Goal: Submit feedback/report problem: Provide input to the site owners about the experience or issues

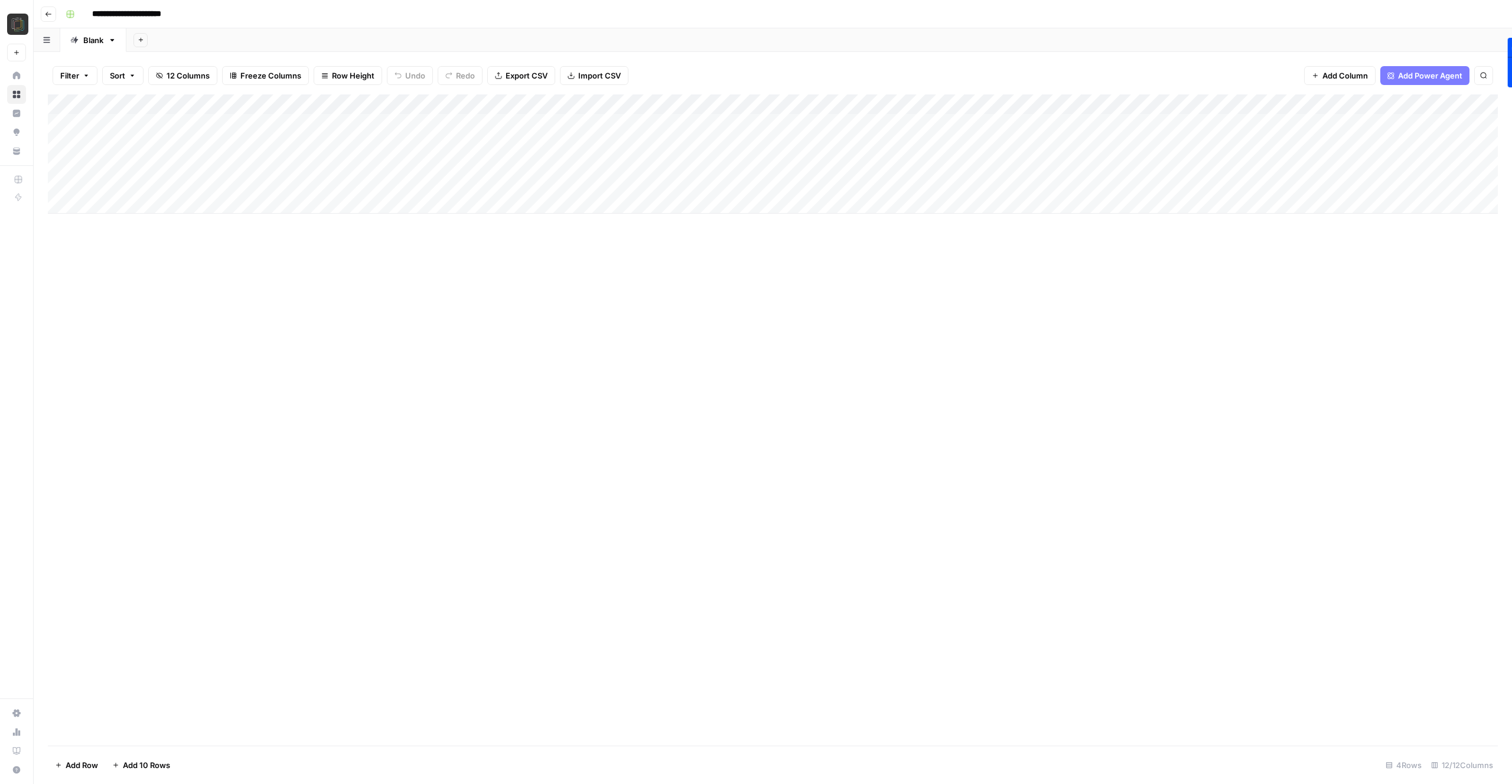
click at [124, 208] on div "Add Column" at bounding box center [772, 153] width 1450 height 119
type input "**********"
click at [427, 206] on div "Add Column" at bounding box center [772, 164] width 1450 height 139
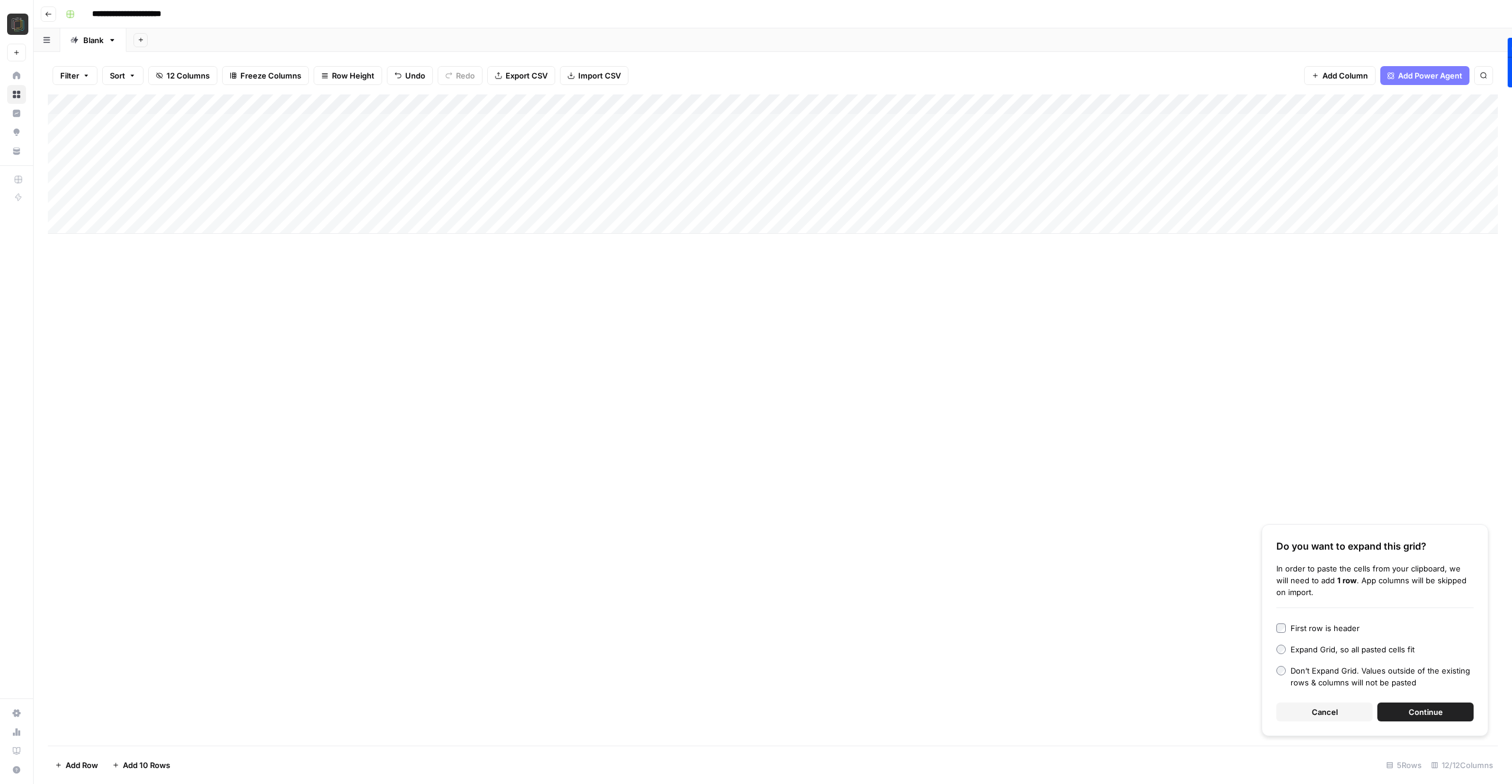
click at [1392, 707] on button "Continue" at bounding box center [1426, 712] width 96 height 19
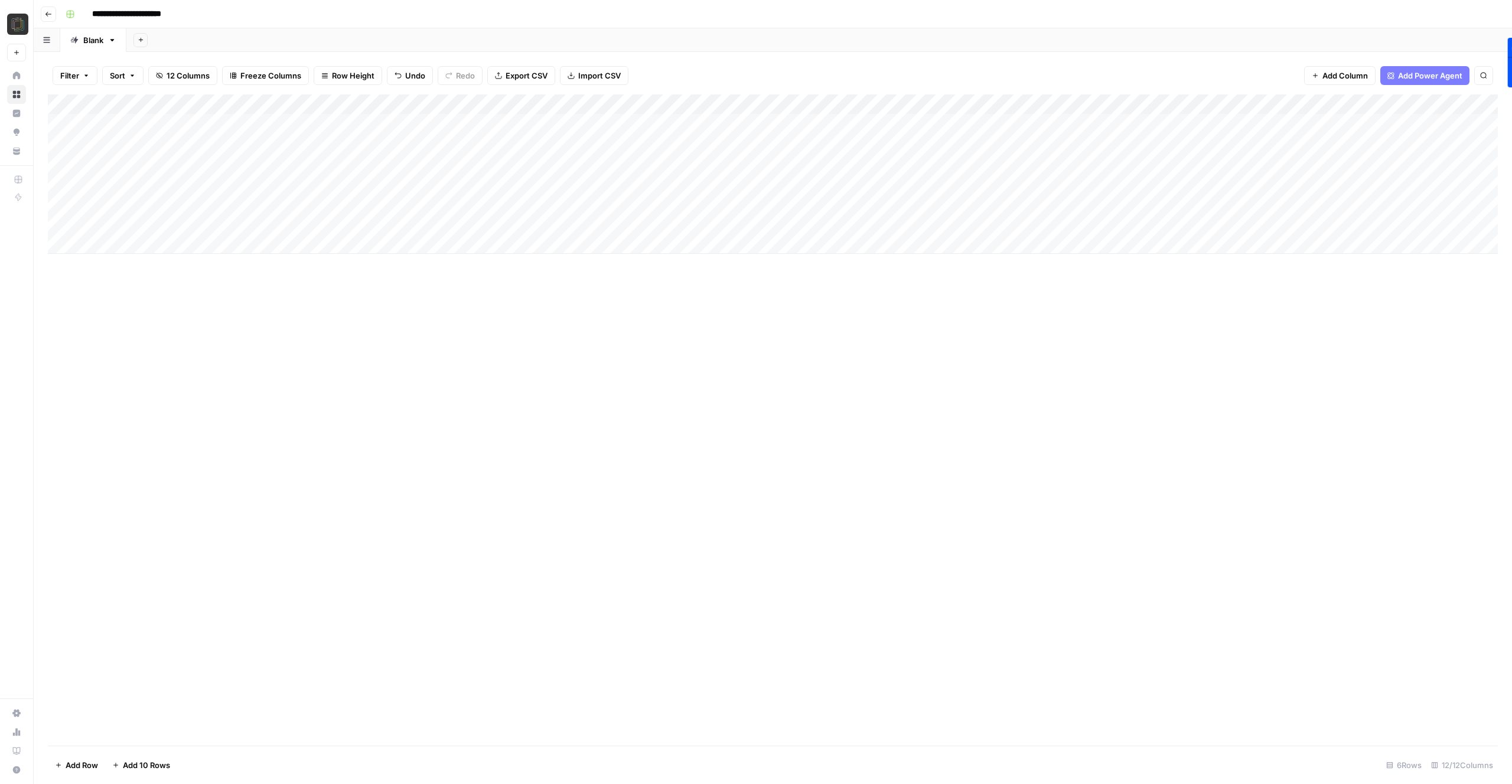
click at [430, 203] on div "Add Column" at bounding box center [772, 174] width 1450 height 160
click at [478, 316] on div "Add Column" at bounding box center [772, 420] width 1450 height 651
click at [558, 200] on div "Add Column" at bounding box center [772, 174] width 1450 height 160
click at [843, 200] on div "Add Column" at bounding box center [772, 174] width 1450 height 160
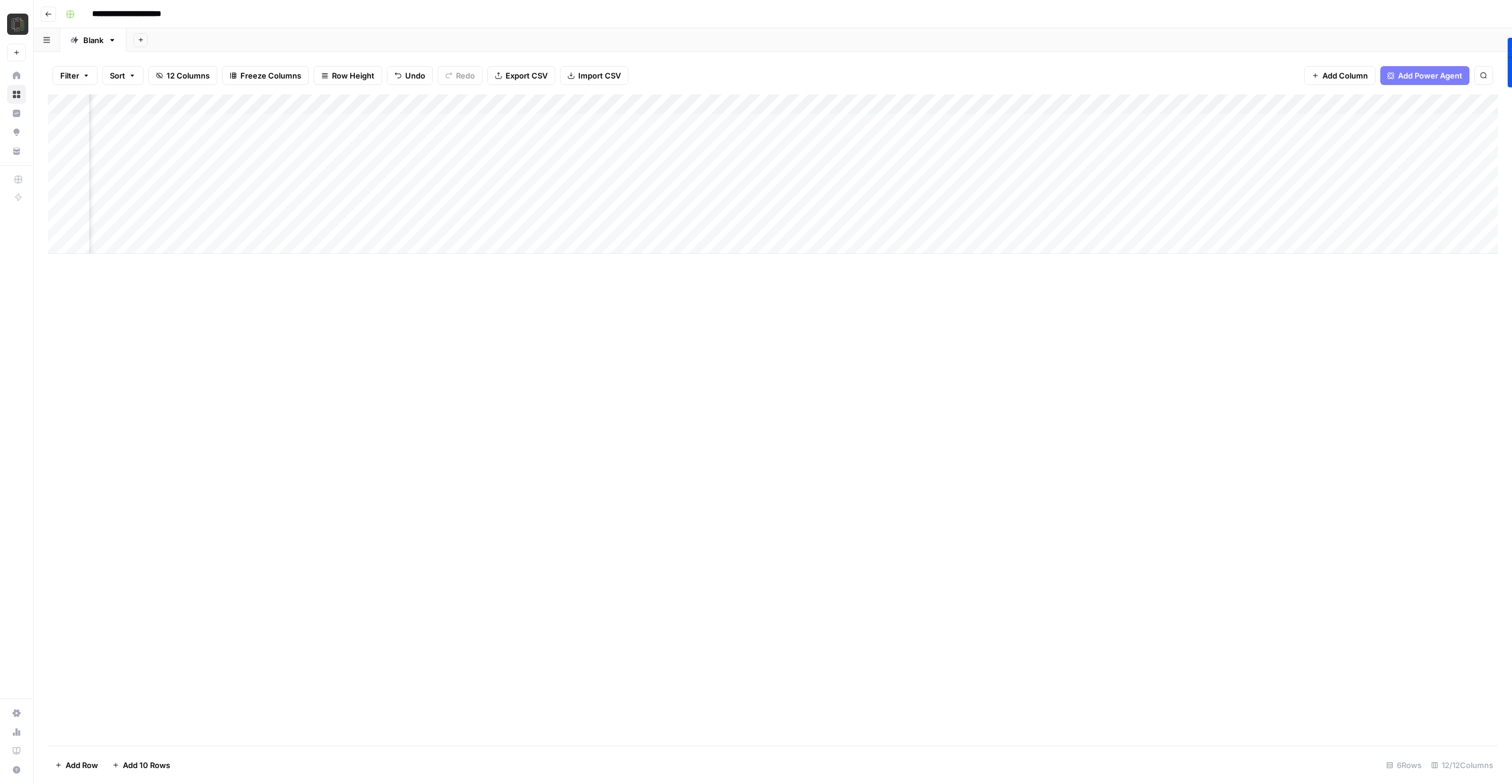
click at [776, 202] on div "Add Column" at bounding box center [772, 174] width 1450 height 160
click at [950, 200] on div "Add Column" at bounding box center [772, 174] width 1450 height 160
click at [1249, 201] on div "Add Column" at bounding box center [772, 174] width 1450 height 160
click at [1371, 203] on div "Add Column" at bounding box center [772, 174] width 1450 height 160
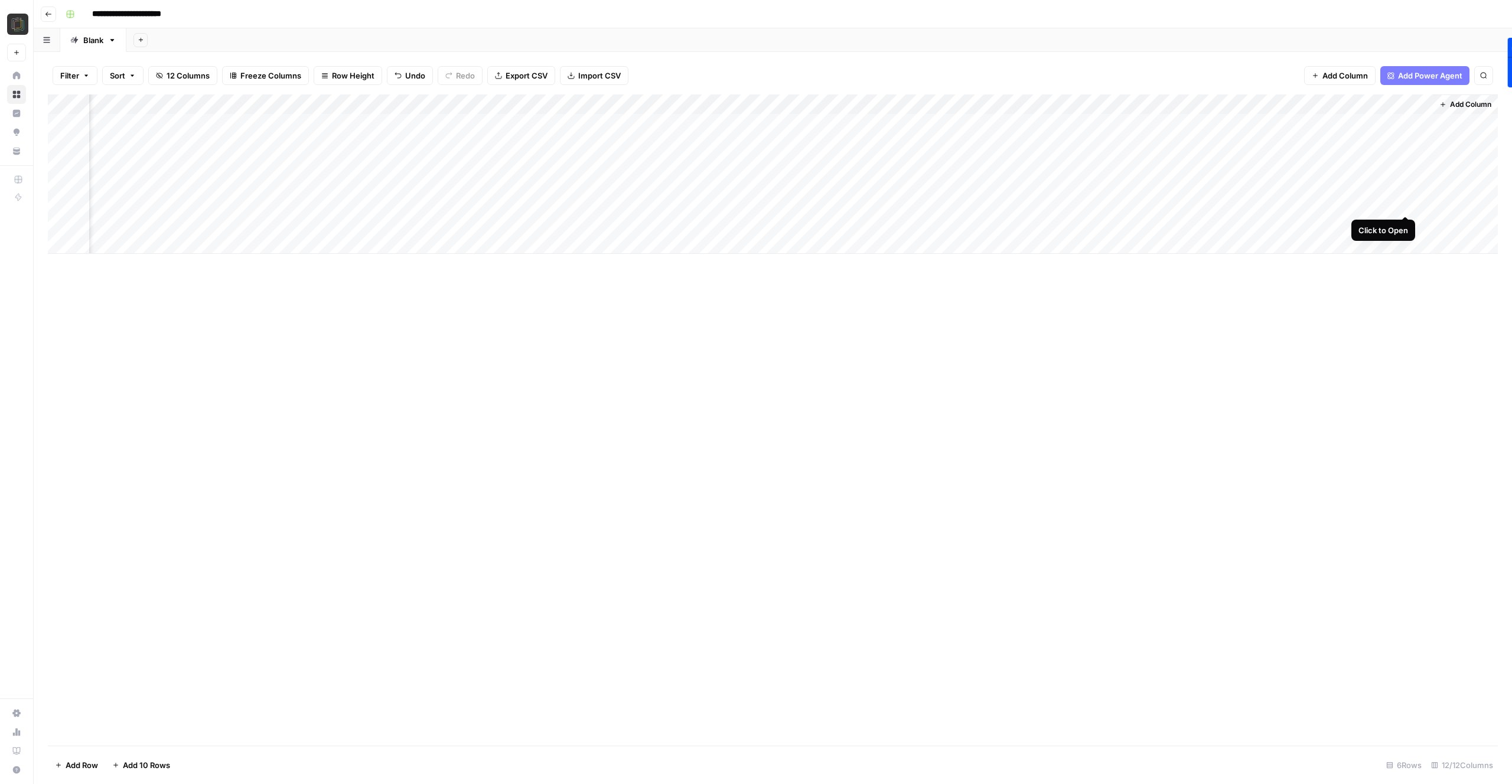
click at [1404, 203] on div "Add Column" at bounding box center [772, 174] width 1450 height 160
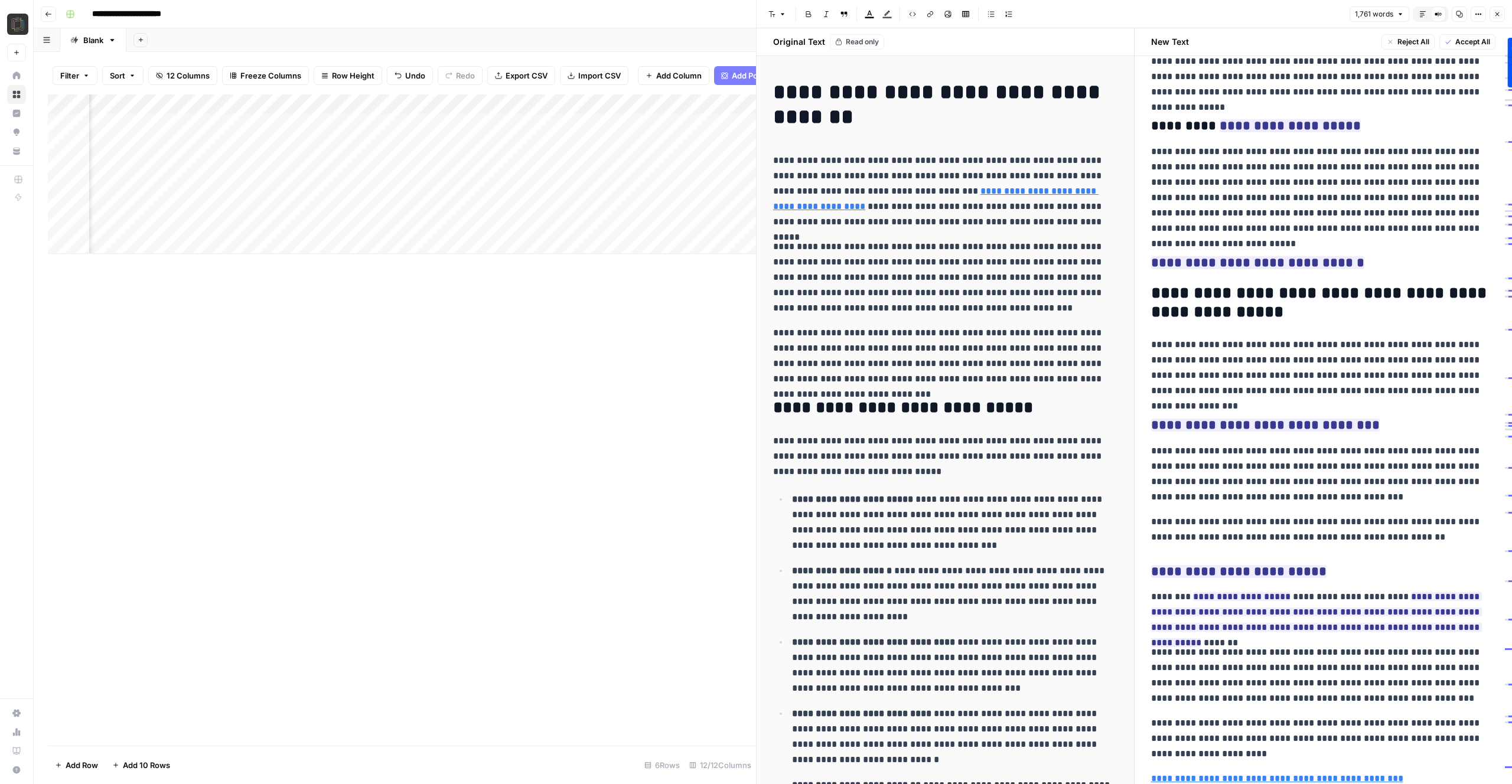
scroll to position [2717, 0]
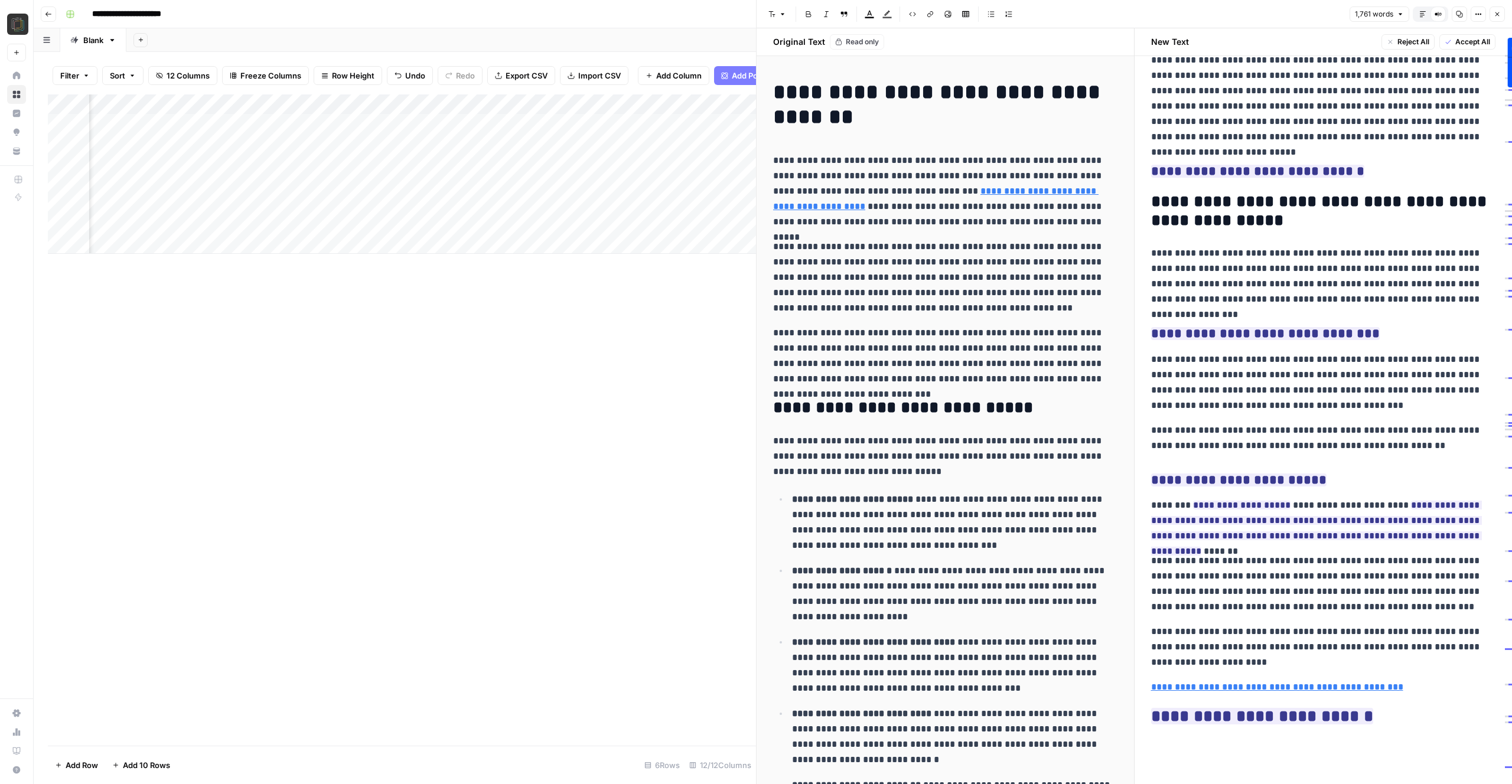
click at [1460, 40] on span "Accept All" at bounding box center [1472, 41] width 35 height 10
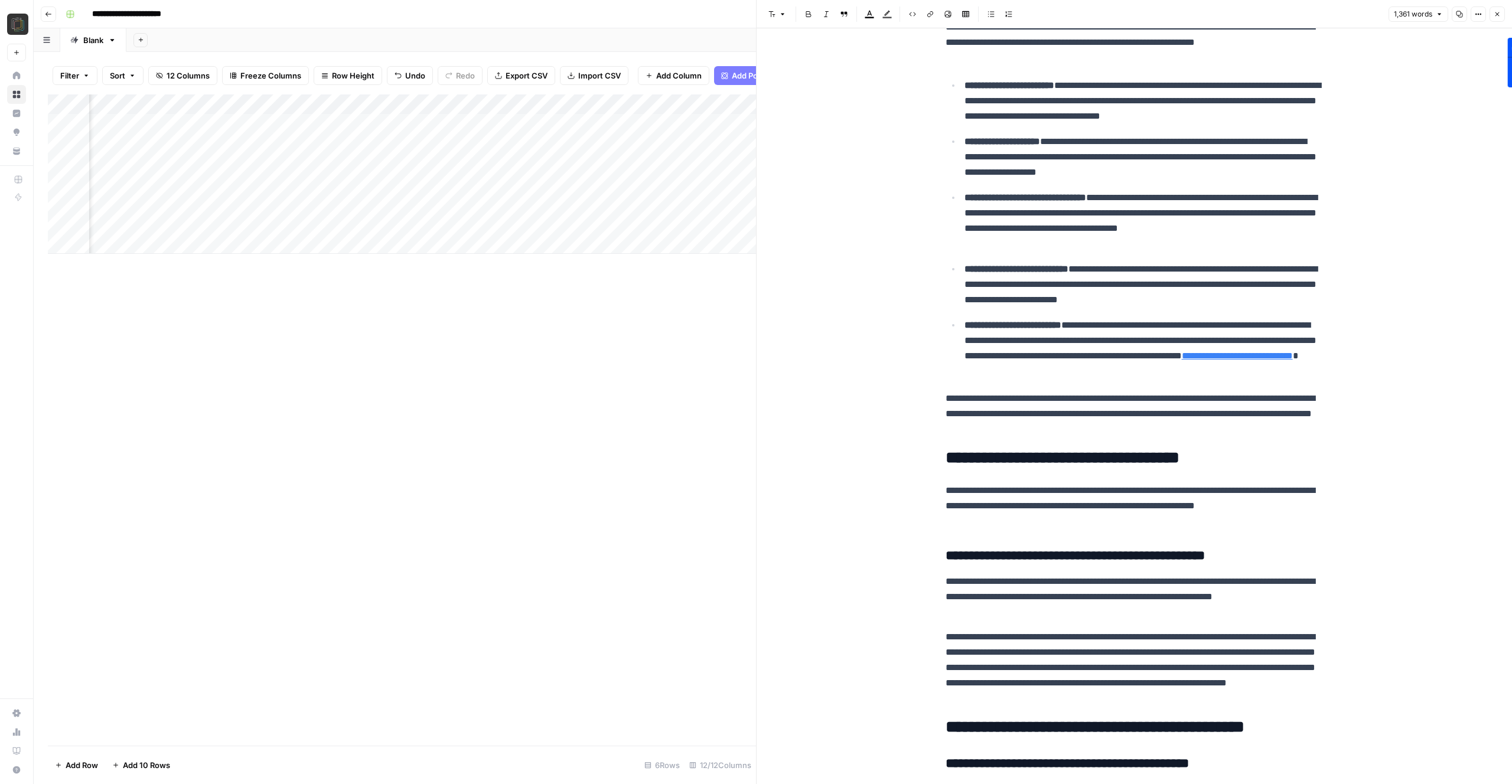
scroll to position [0, 0]
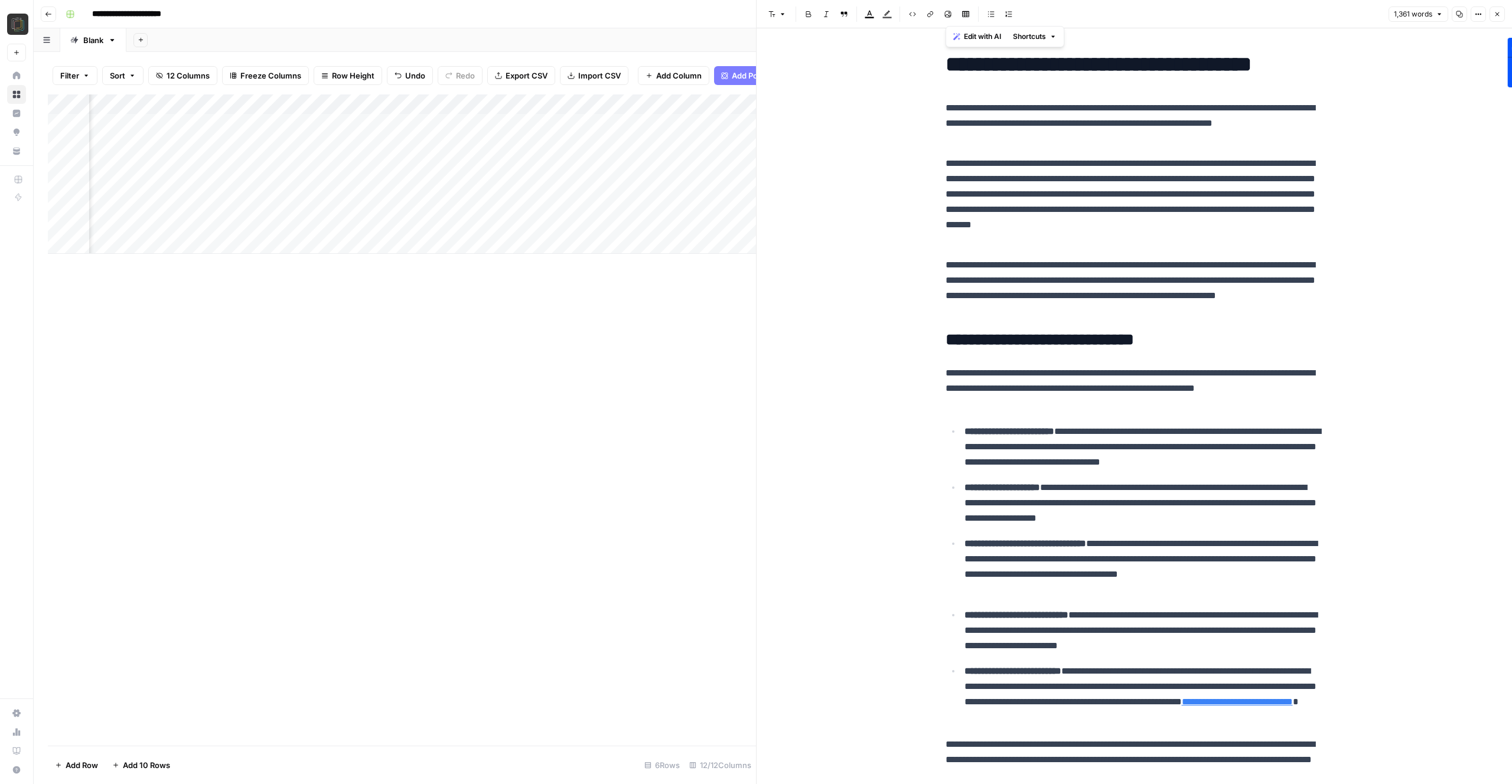
copy div "**********"
click at [1491, 13] on button "Close" at bounding box center [1496, 13] width 15 height 15
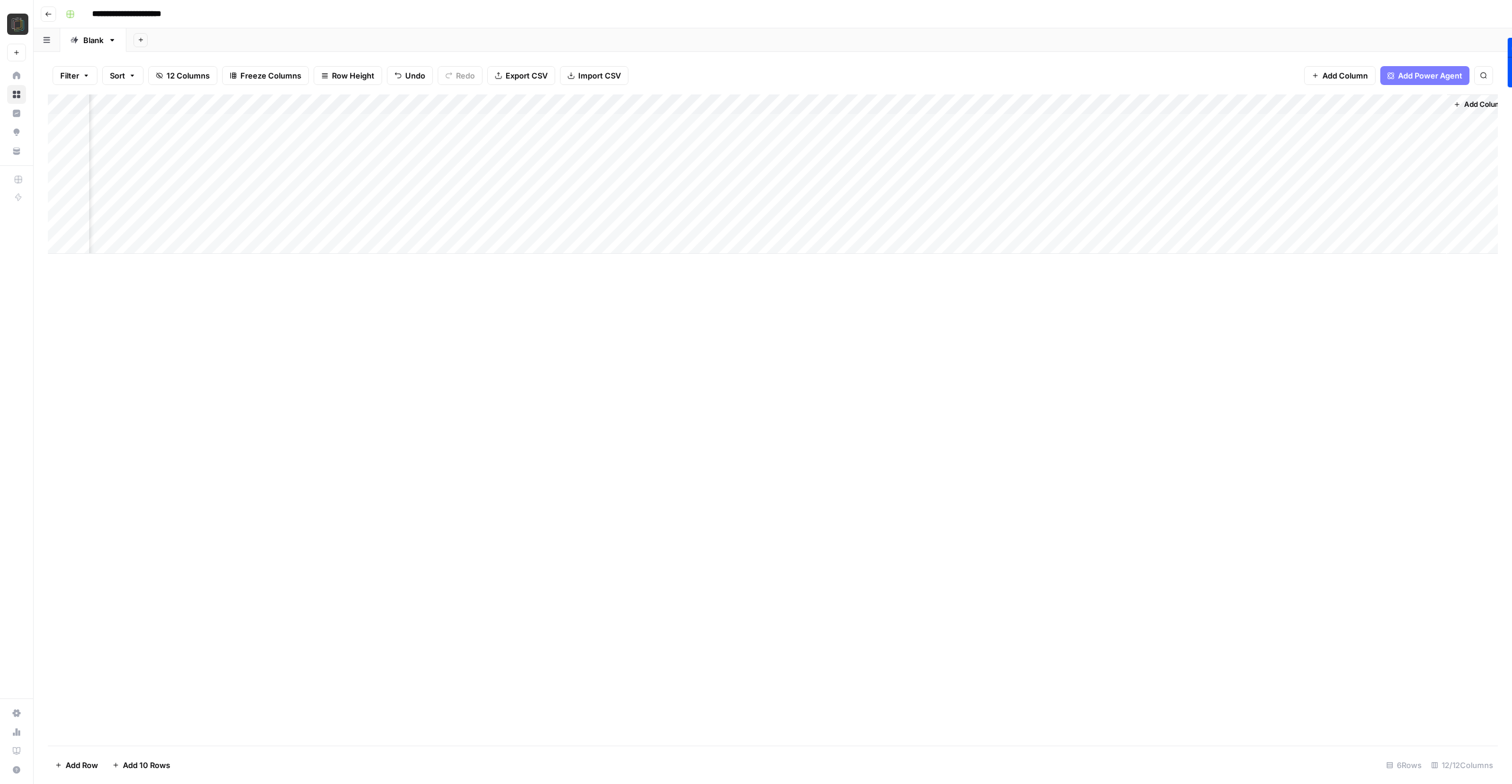
scroll to position [0, 463]
click at [1315, 104] on div "Add Column" at bounding box center [772, 174] width 1450 height 160
click at [1249, 301] on div "Add Column" at bounding box center [772, 420] width 1450 height 651
click at [1268, 101] on div "Add Column" at bounding box center [772, 174] width 1450 height 160
click at [1268, 315] on div "Add Column" at bounding box center [772, 420] width 1450 height 651
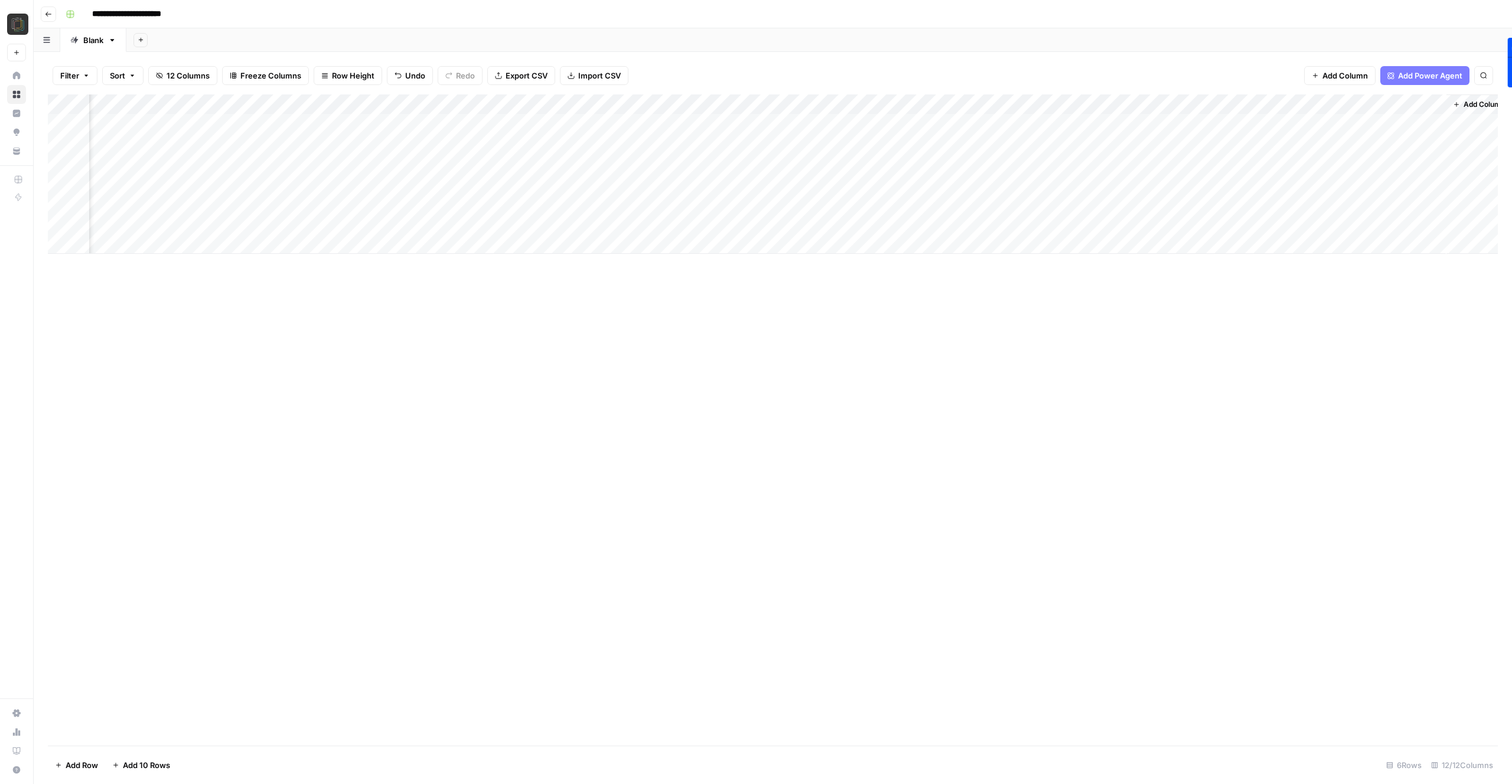
scroll to position [0, 477]
click at [1223, 314] on div "Add Column" at bounding box center [772, 420] width 1450 height 651
click at [23, 76] on link "Home" at bounding box center [70, 76] width 123 height 19
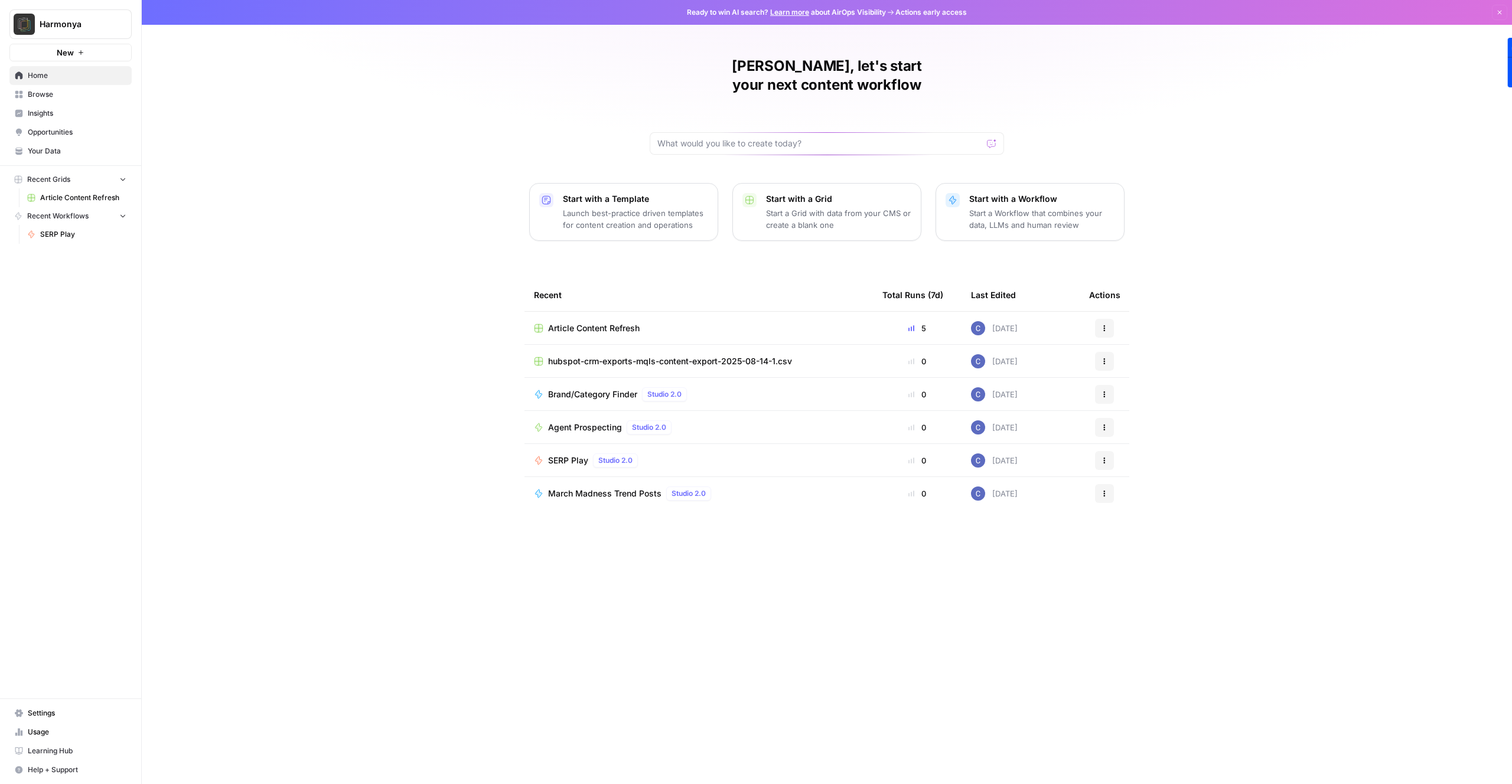
click at [403, 409] on div "[PERSON_NAME], let's start your next content workflow Start with a Template Lau…" at bounding box center [826, 392] width 1370 height 784
click at [620, 207] on p "Launch best-practice driven templates for content creation and operations" at bounding box center [636, 219] width 146 height 24
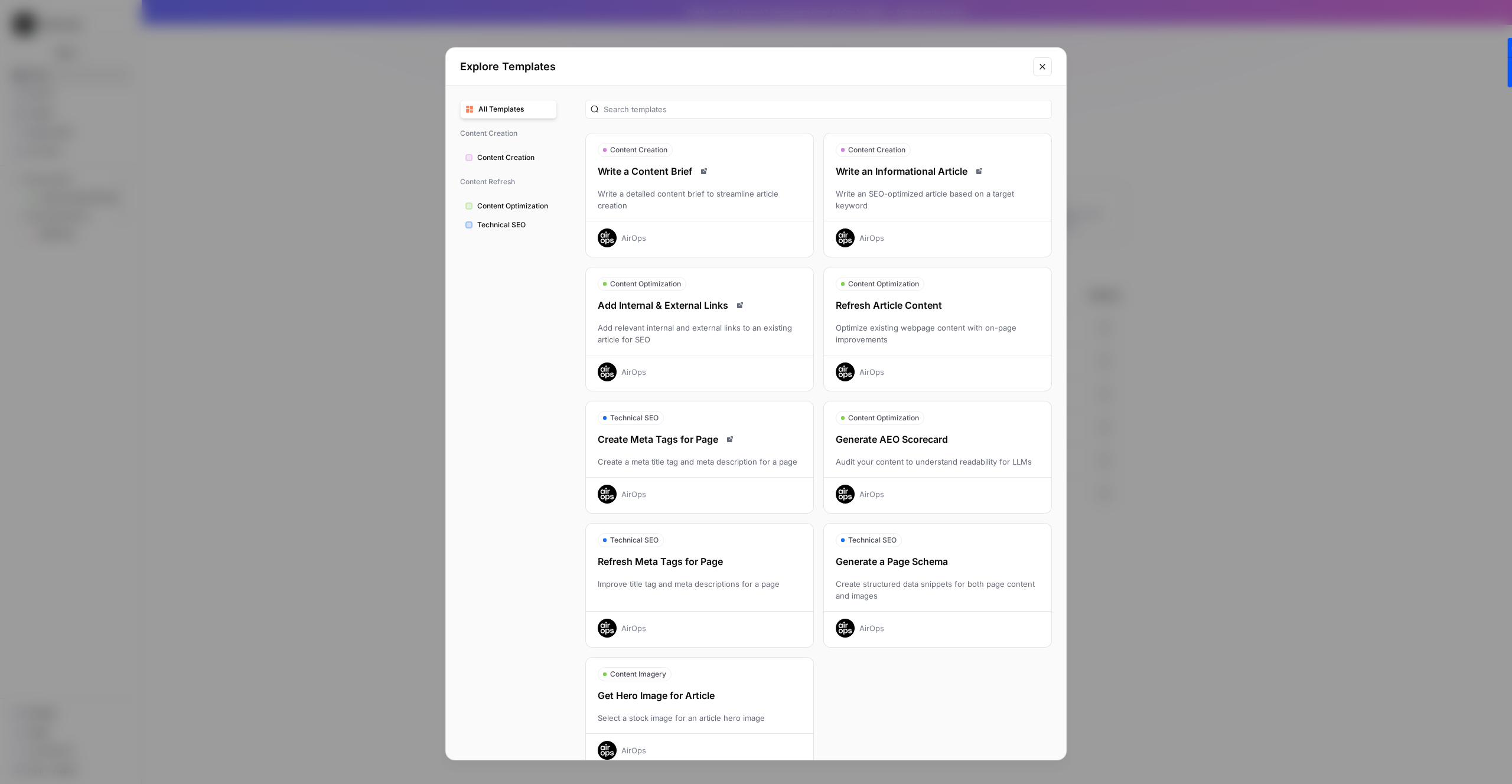
click at [526, 155] on span "Content Creation" at bounding box center [514, 157] width 74 height 10
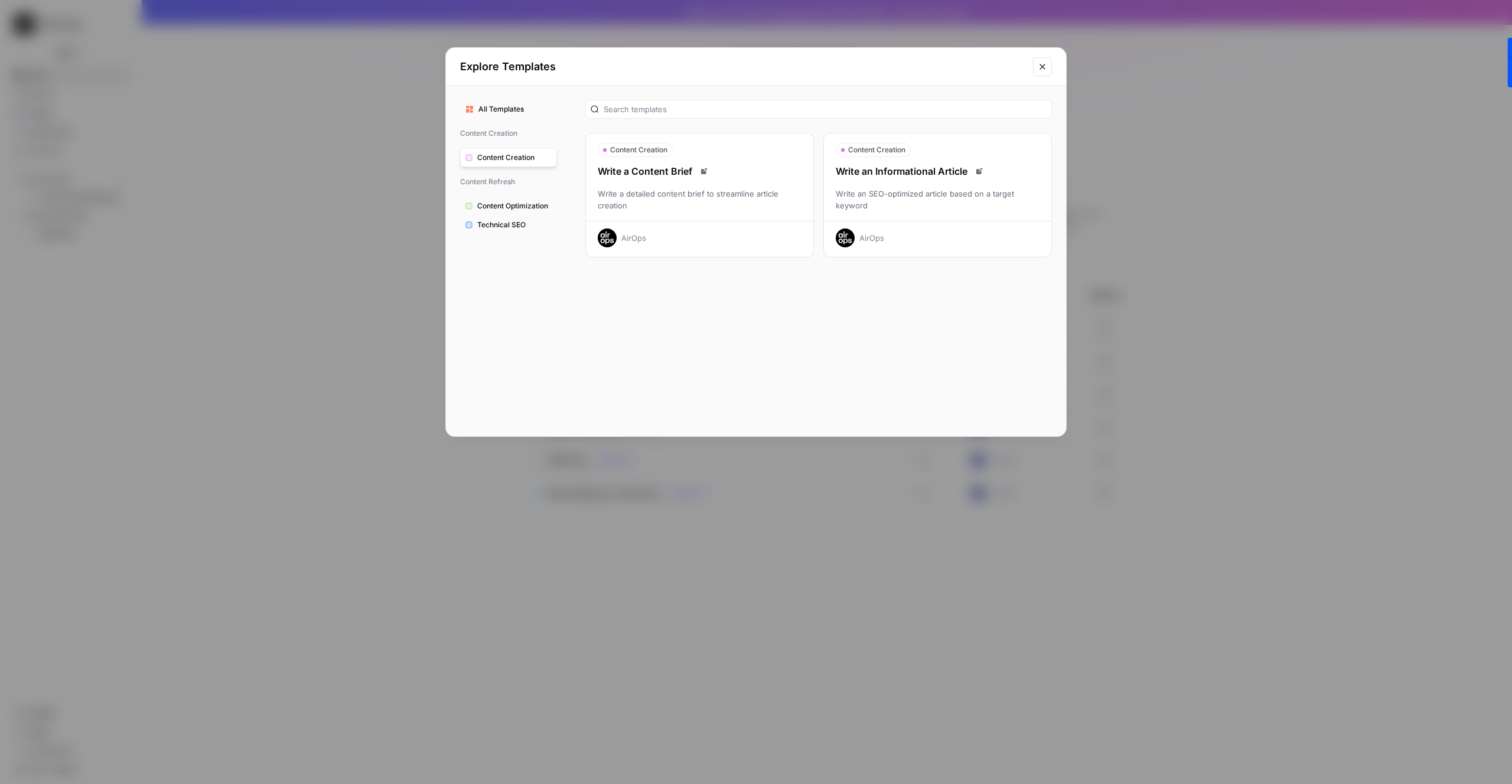
click at [516, 206] on span "Content Optimization" at bounding box center [514, 205] width 74 height 10
click at [1037, 70] on button "Close modal" at bounding box center [1042, 66] width 19 height 19
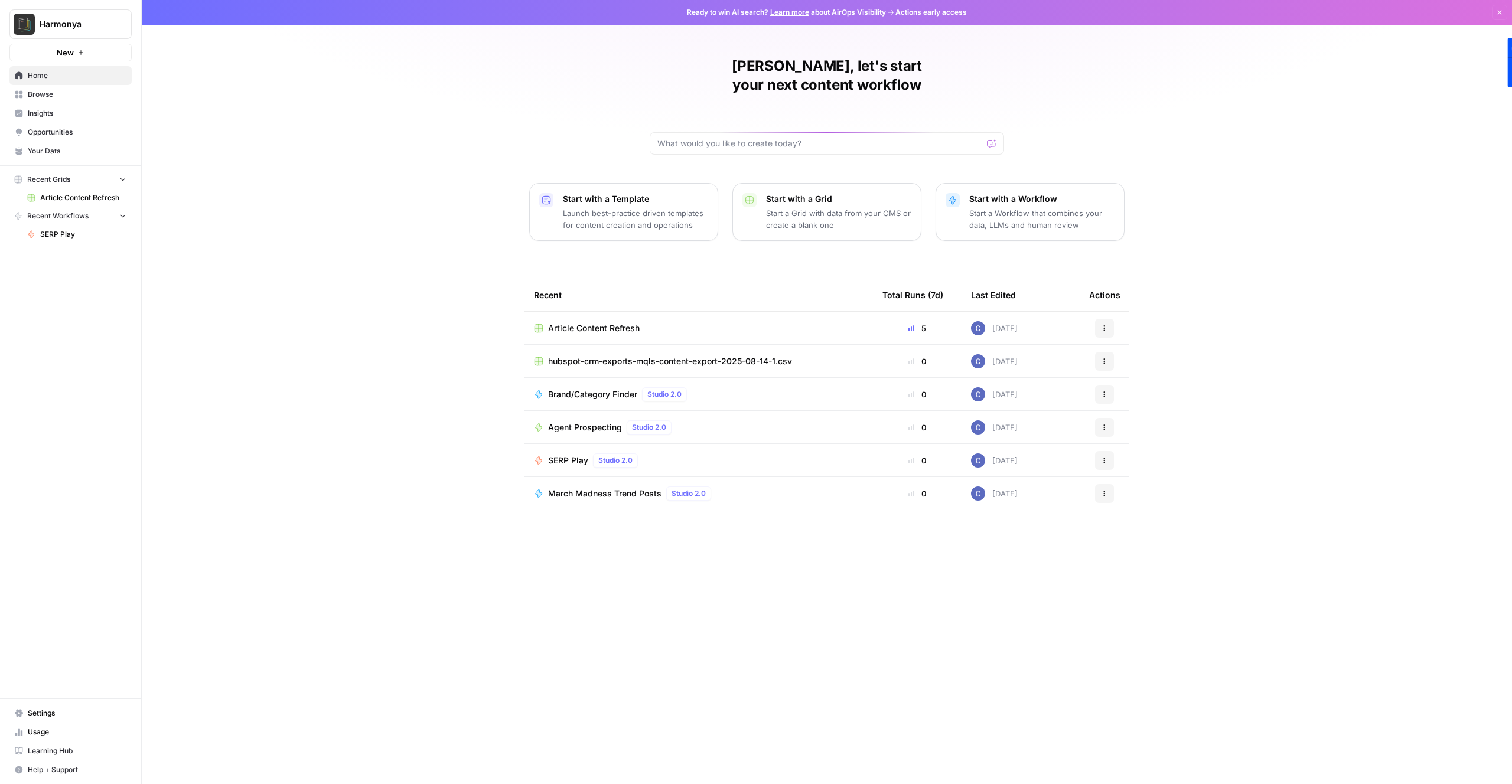
click at [55, 95] on span "Browse" at bounding box center [77, 94] width 99 height 10
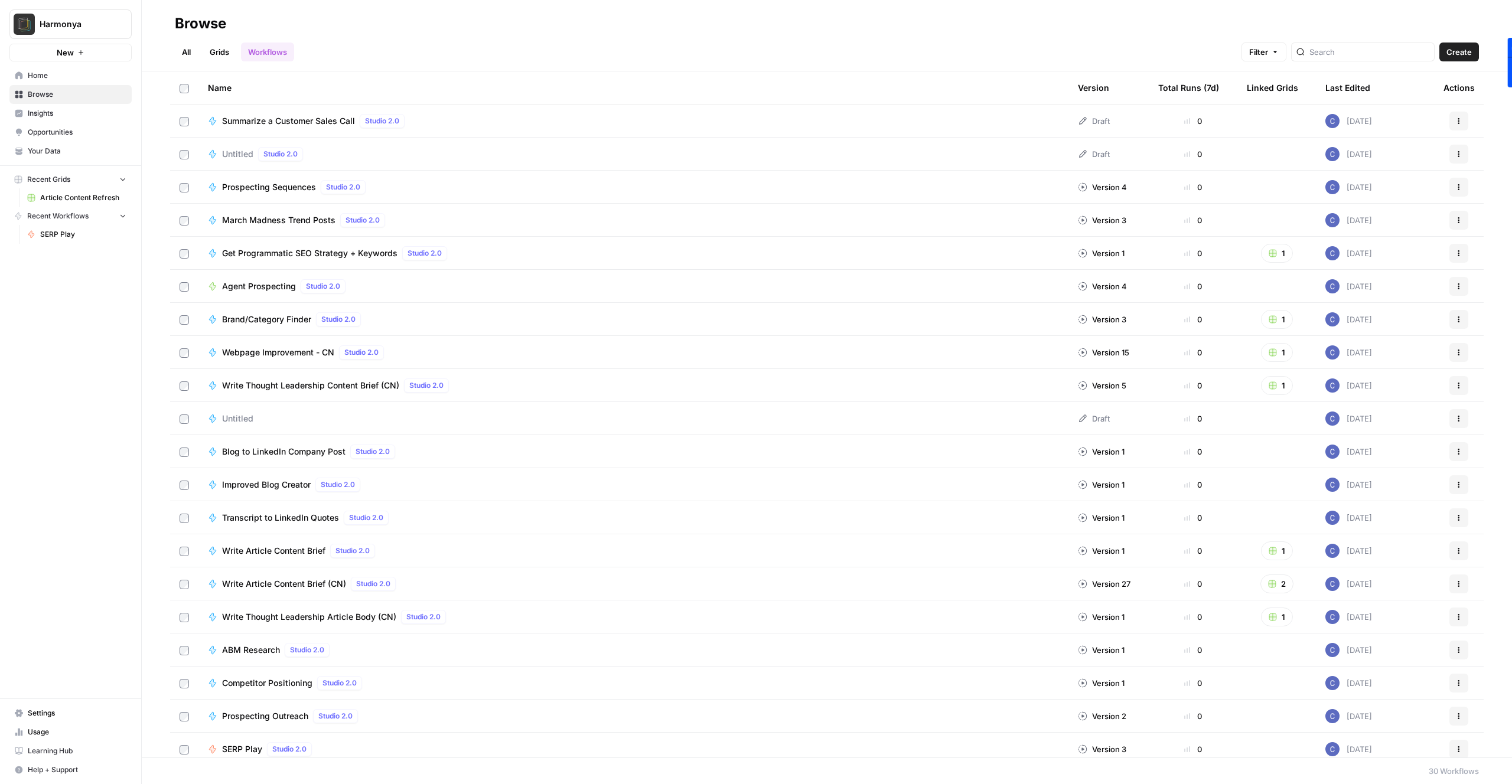
click at [217, 55] on link "Grids" at bounding box center [219, 52] width 34 height 19
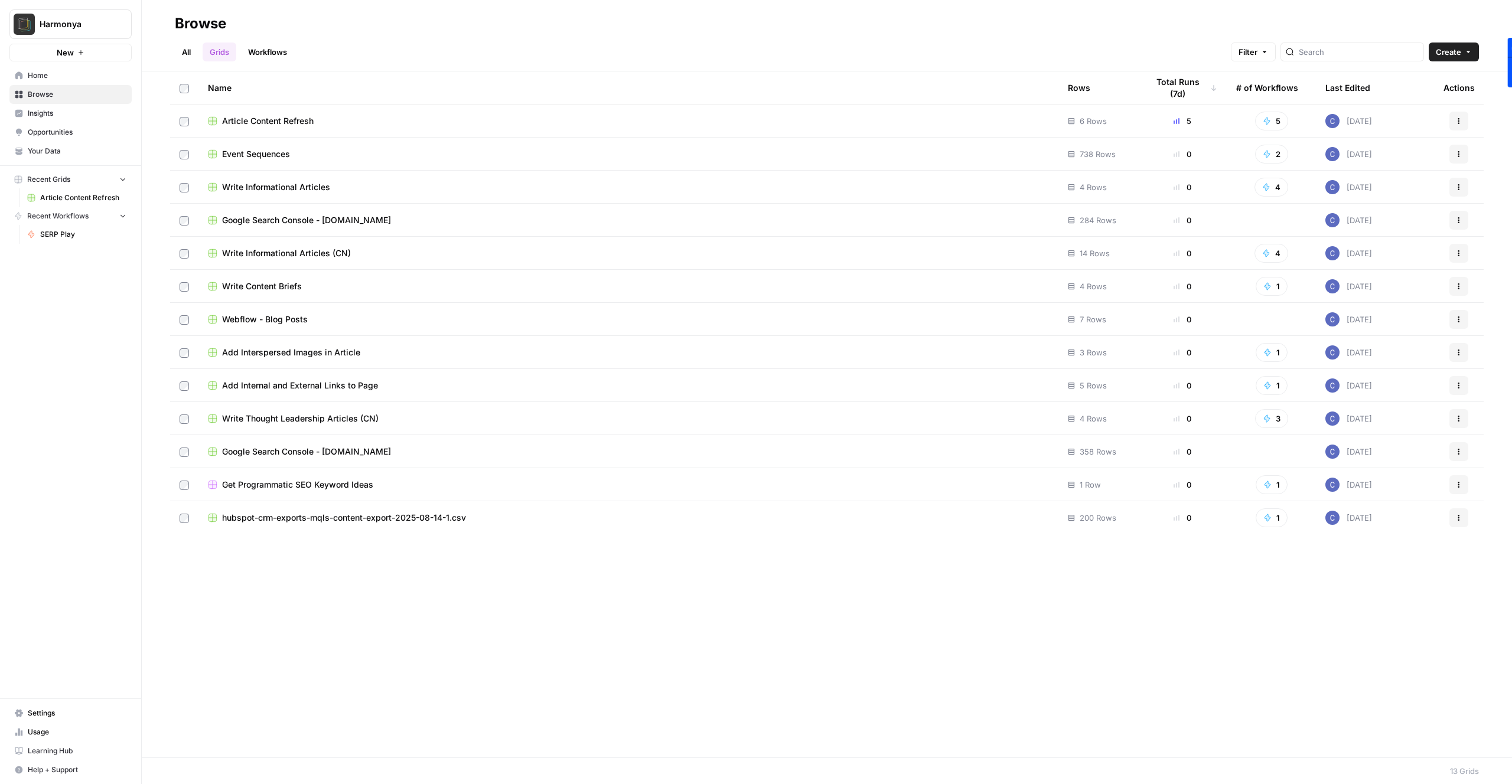
click at [328, 383] on span "Add Internal and External Links to Page" at bounding box center [300, 385] width 156 height 12
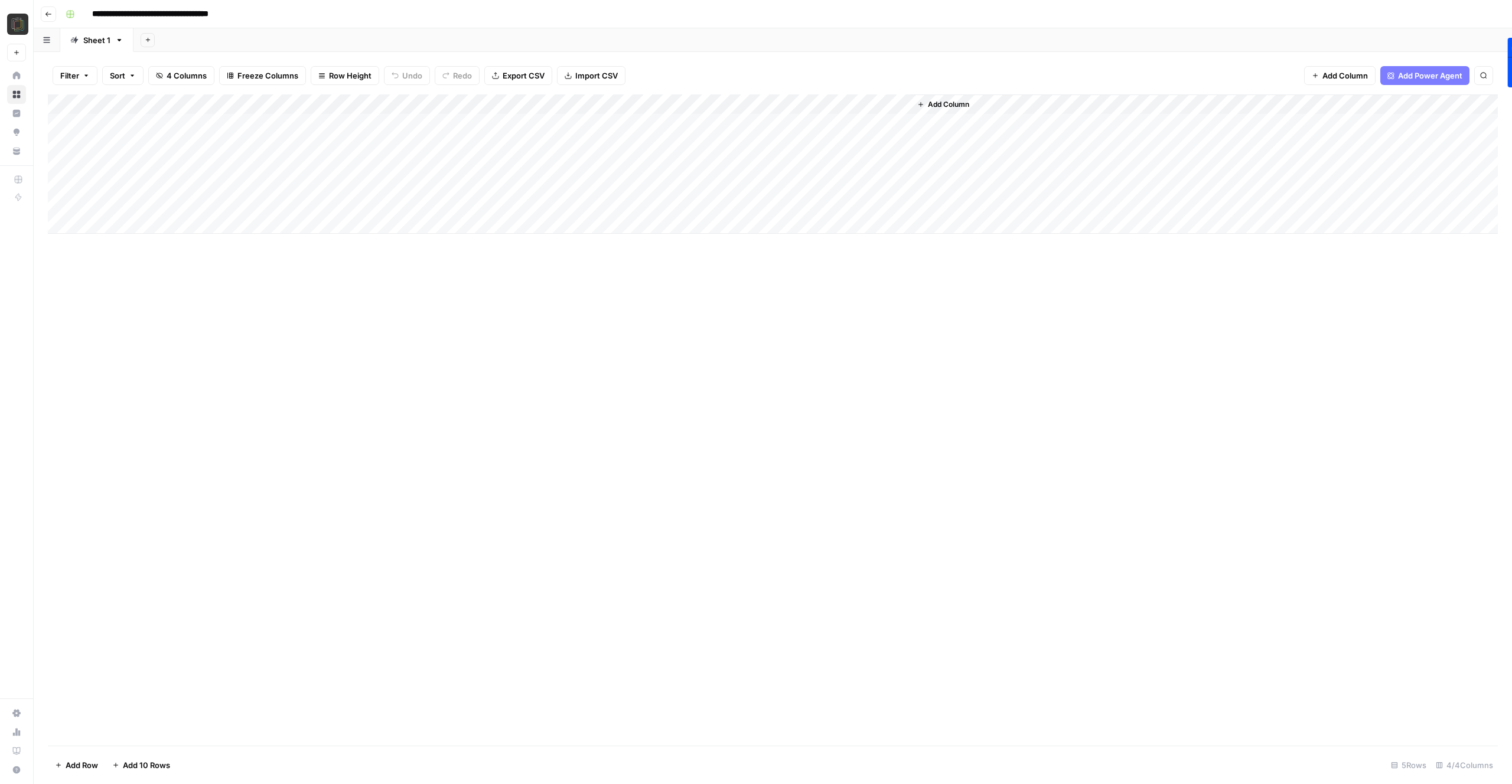
click at [285, 268] on div "Add Column" at bounding box center [772, 420] width 1450 height 651
click at [327, 204] on div "Add Column" at bounding box center [772, 164] width 1450 height 139
click at [391, 205] on div "Add Column" at bounding box center [772, 164] width 1450 height 139
click at [354, 203] on div "Add Column" at bounding box center [772, 164] width 1450 height 139
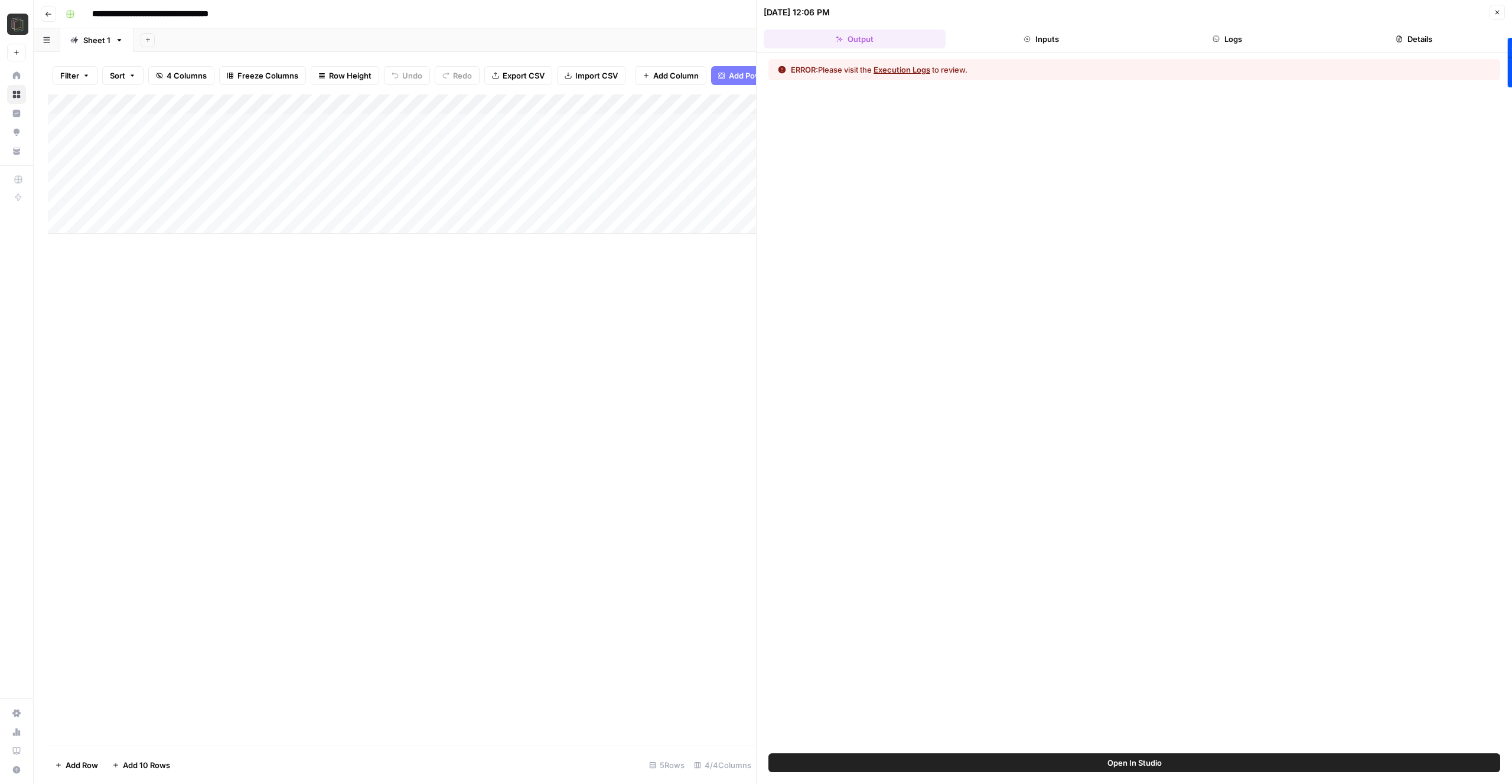
click at [905, 71] on button "Execution Logs" at bounding box center [902, 70] width 57 height 12
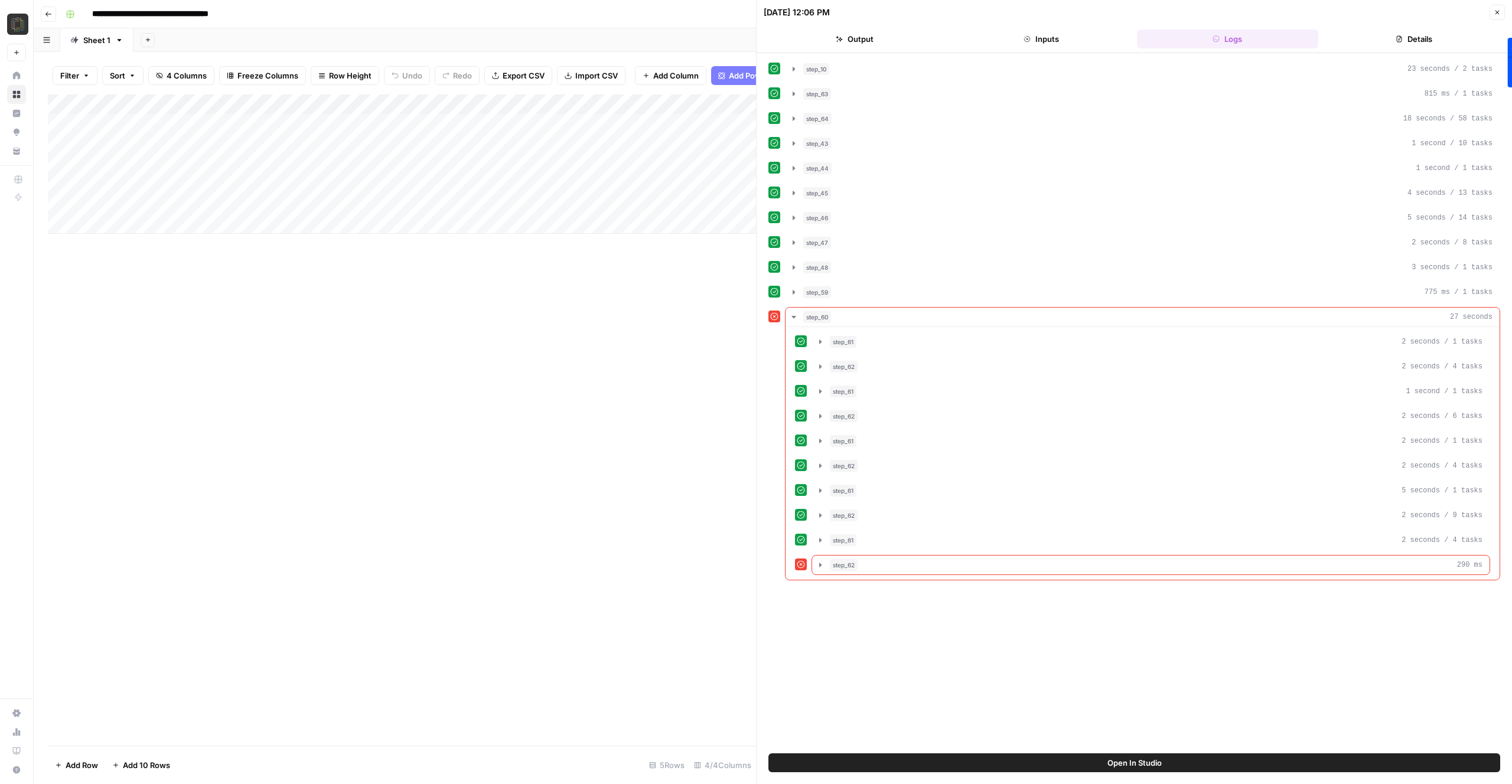
click at [1424, 38] on button "Details" at bounding box center [1414, 39] width 182 height 19
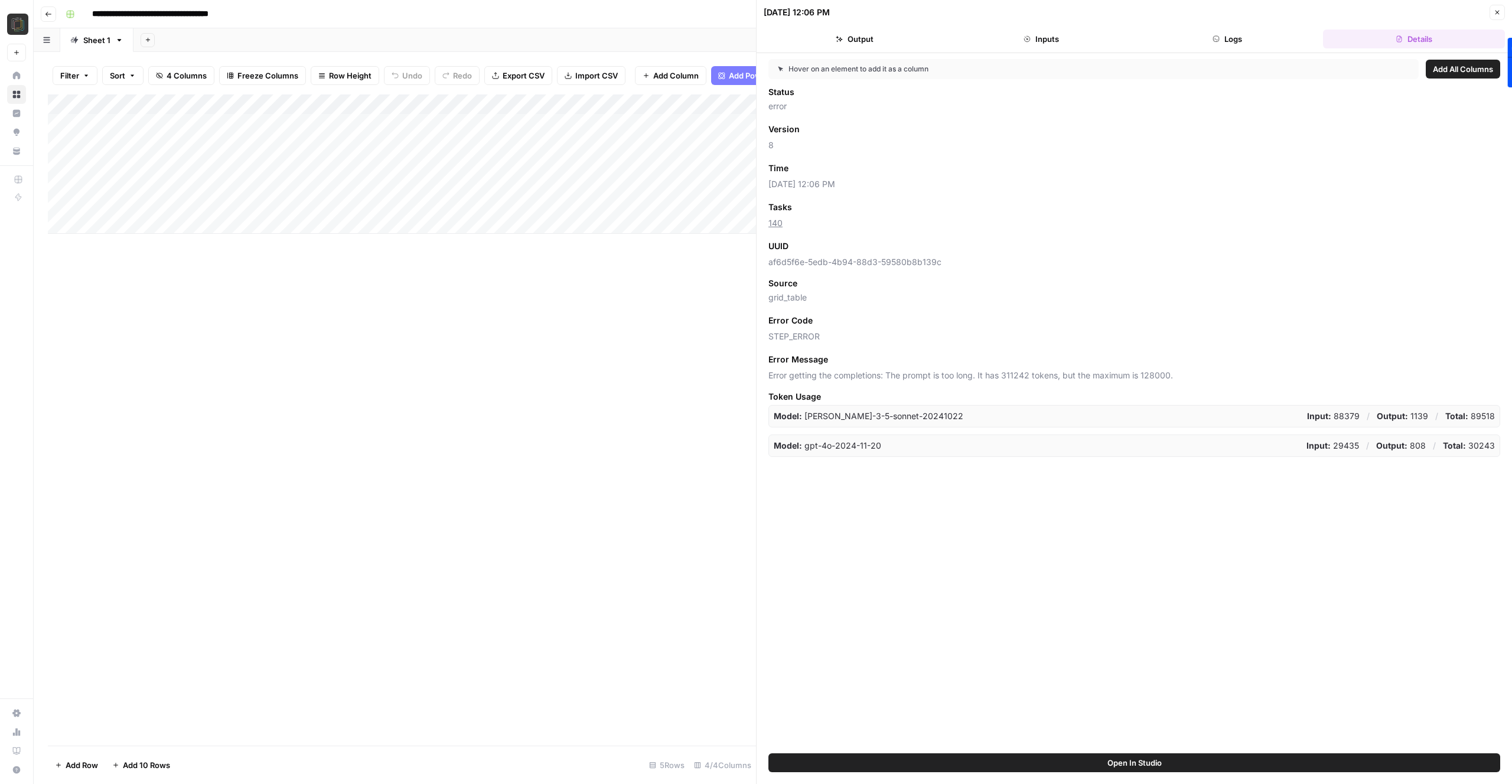
click at [1258, 46] on button "Logs" at bounding box center [1228, 39] width 182 height 19
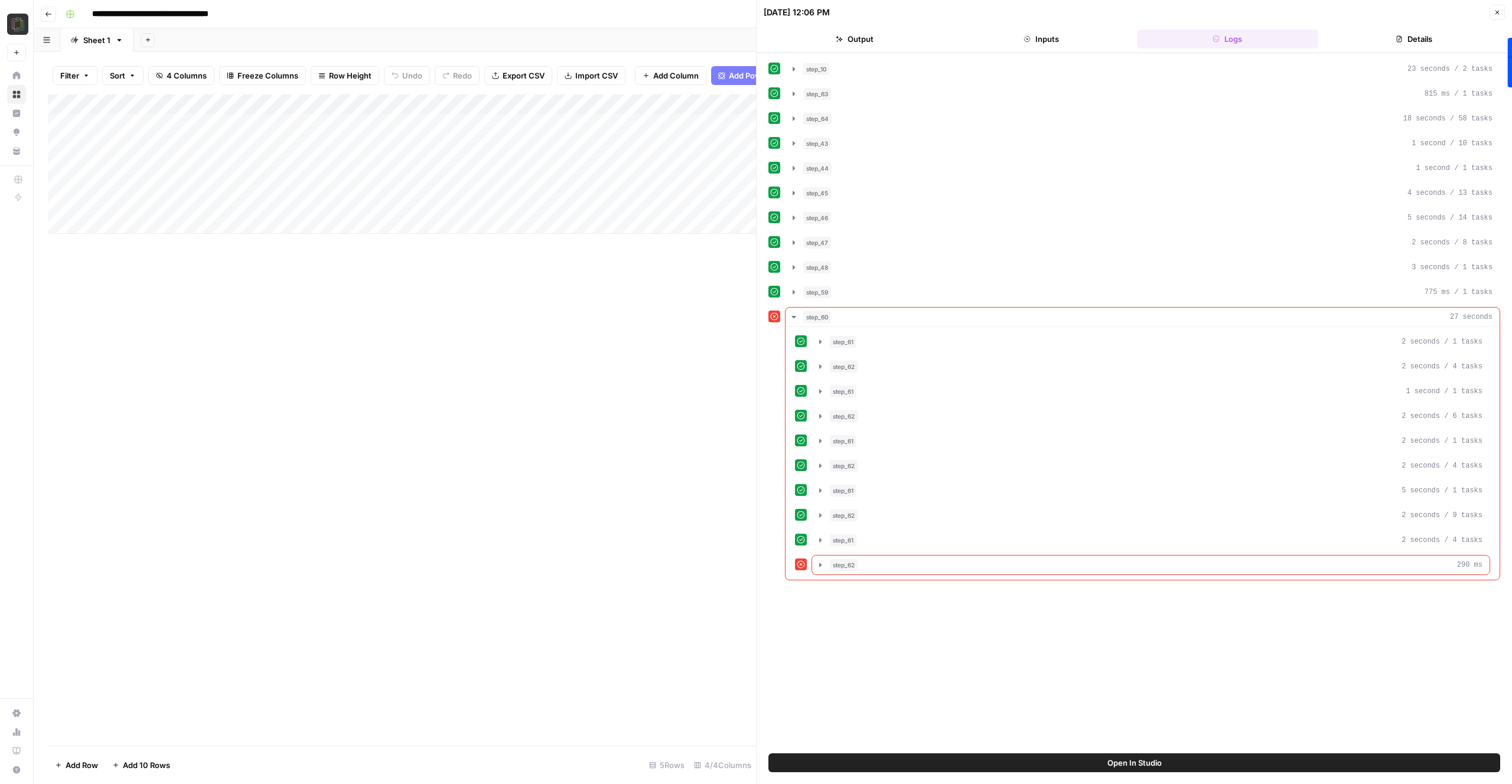
click at [1170, 763] on button "Open In Studio" at bounding box center [1134, 763] width 731 height 19
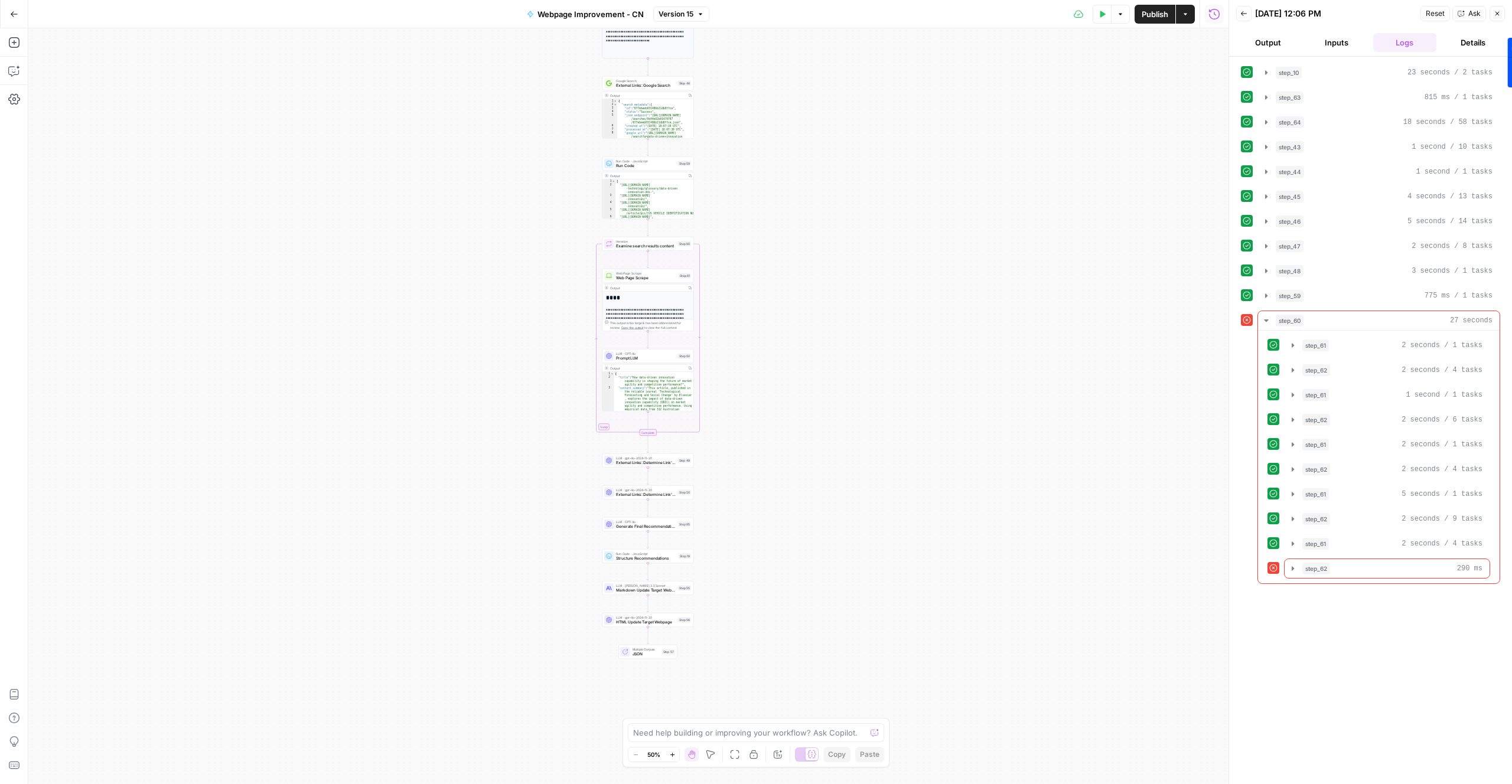
click at [1466, 12] on button "Ask" at bounding box center [1469, 13] width 34 height 15
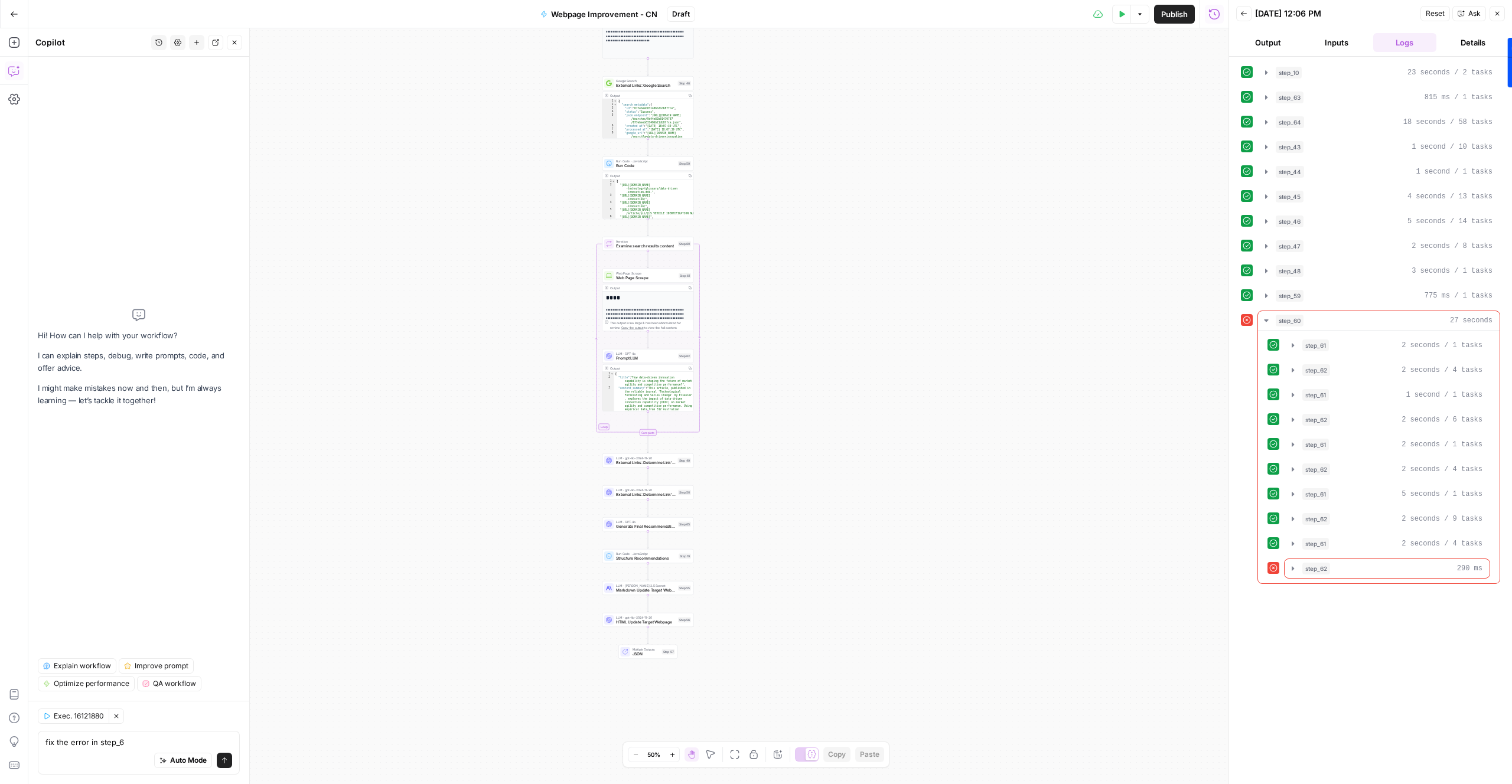
type textarea "fix the error in step_62"
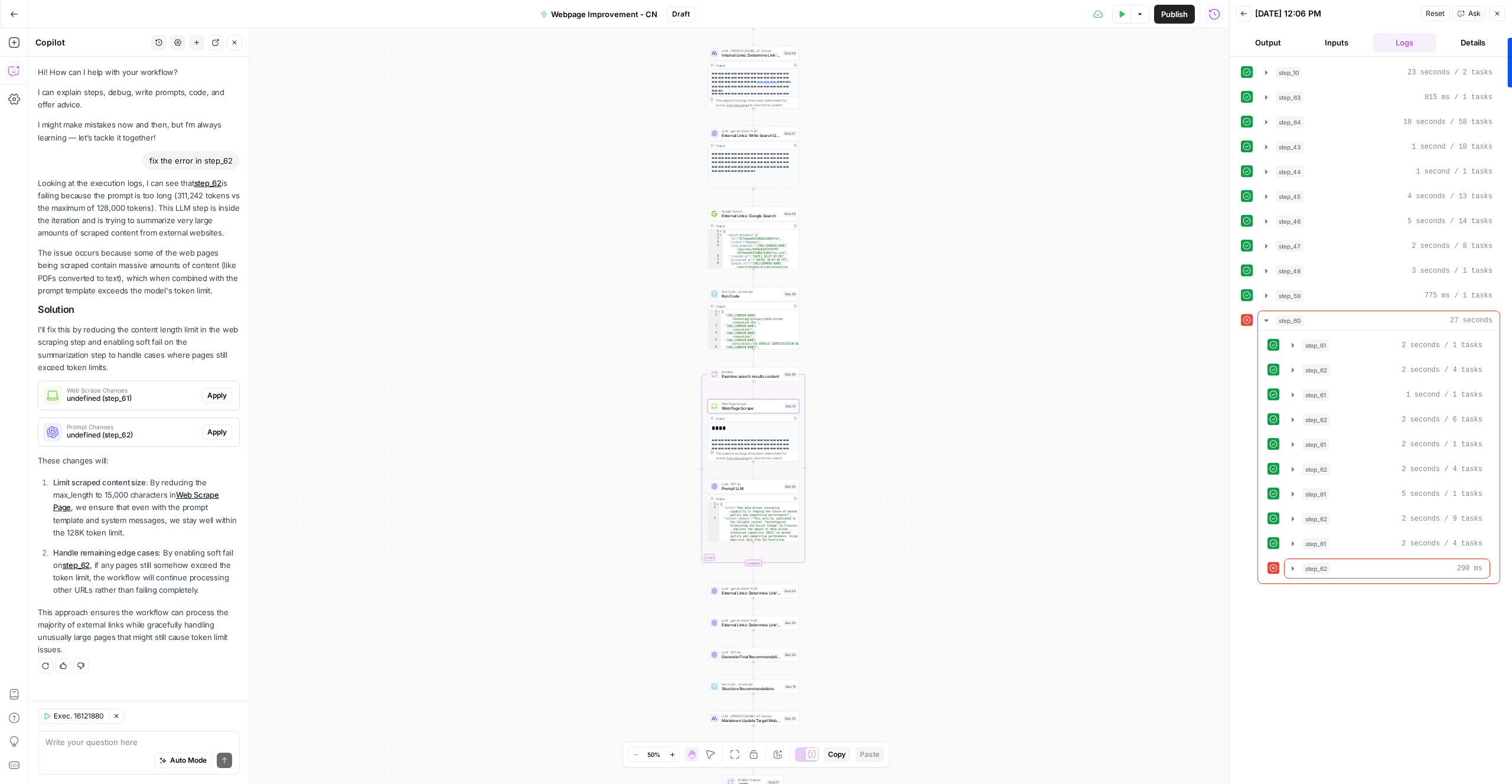
click at [219, 393] on span "Apply" at bounding box center [217, 395] width 20 height 10
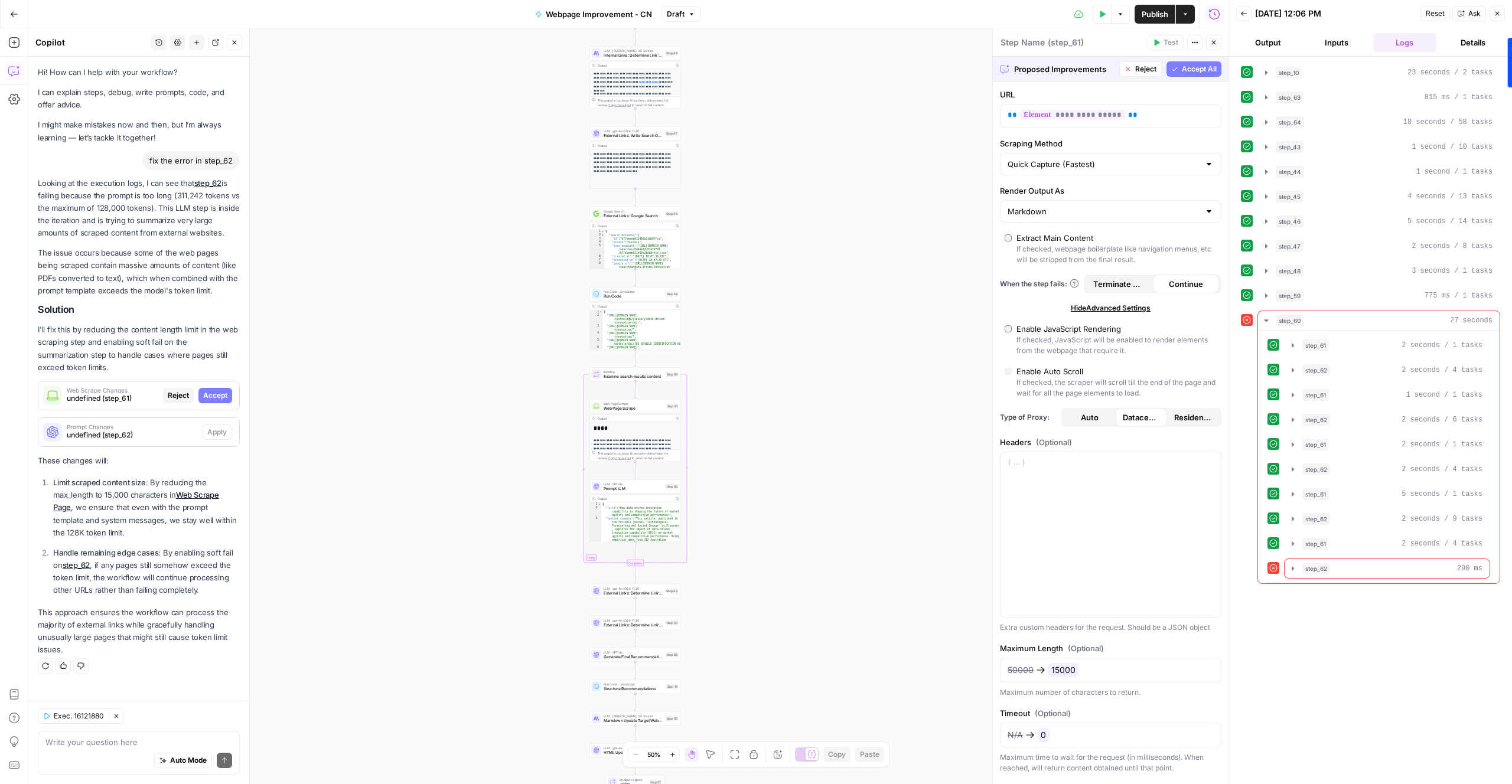
click at [1195, 64] on span "Accept All" at bounding box center [1199, 69] width 35 height 10
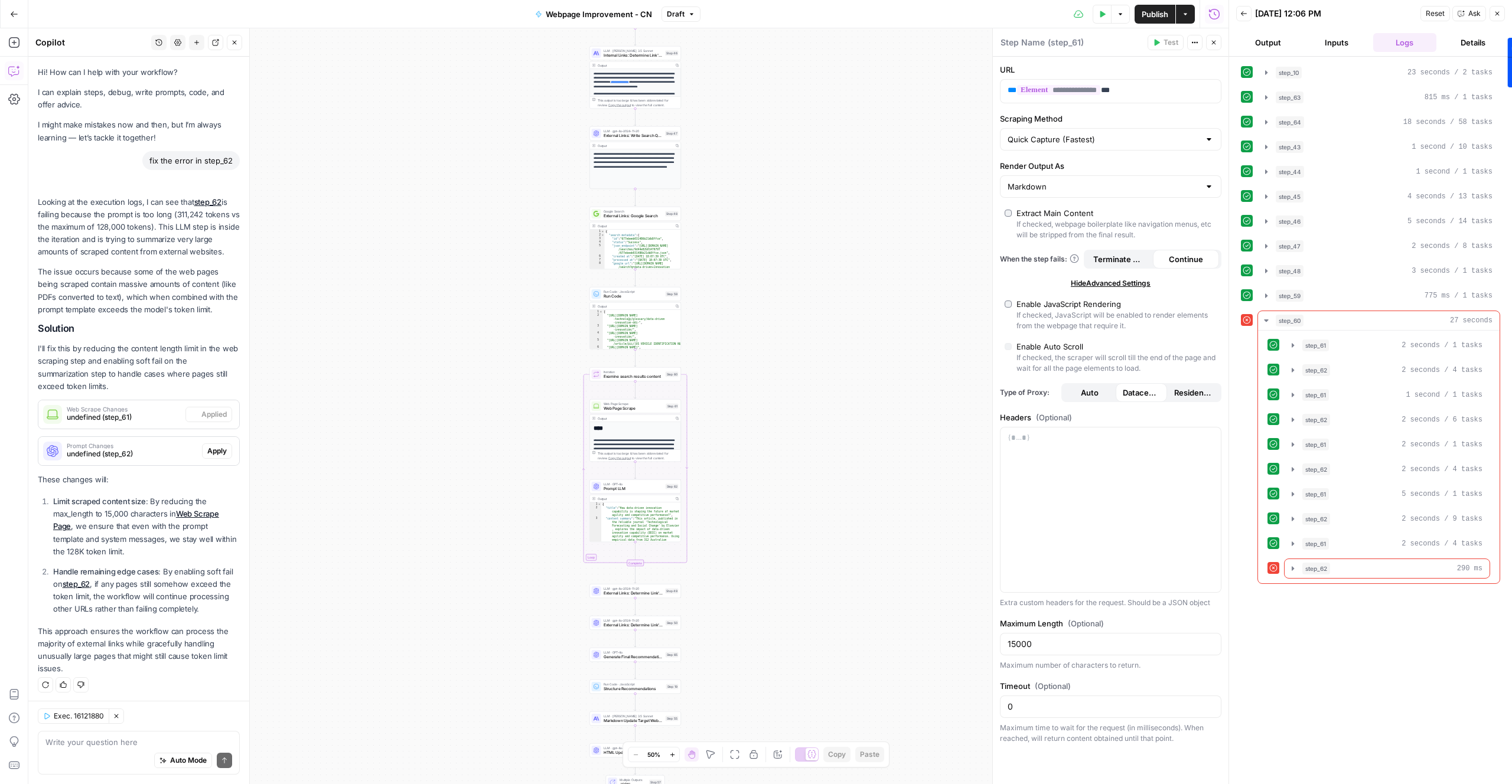
scroll to position [2, 0]
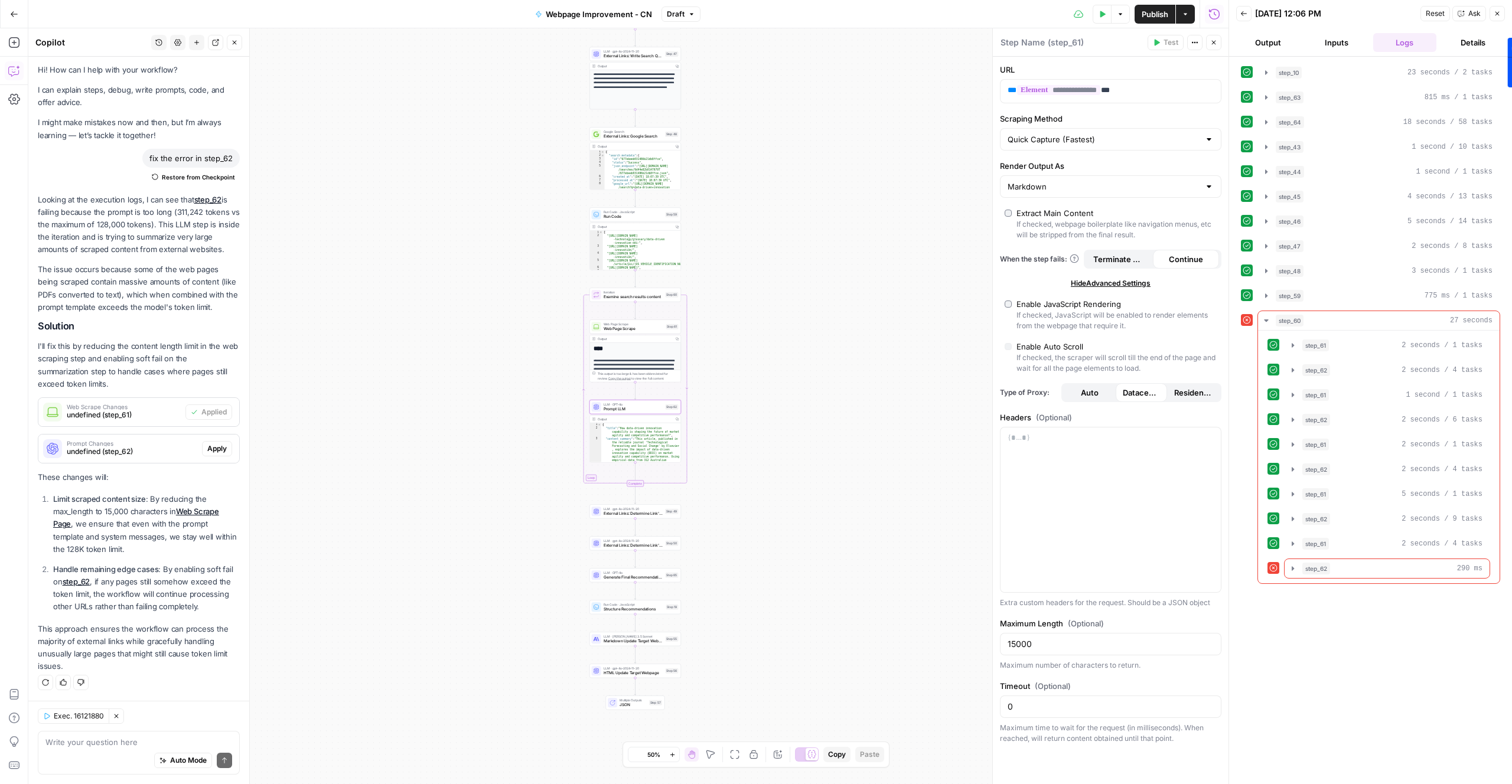
click at [217, 446] on span "Apply" at bounding box center [217, 448] width 20 height 10
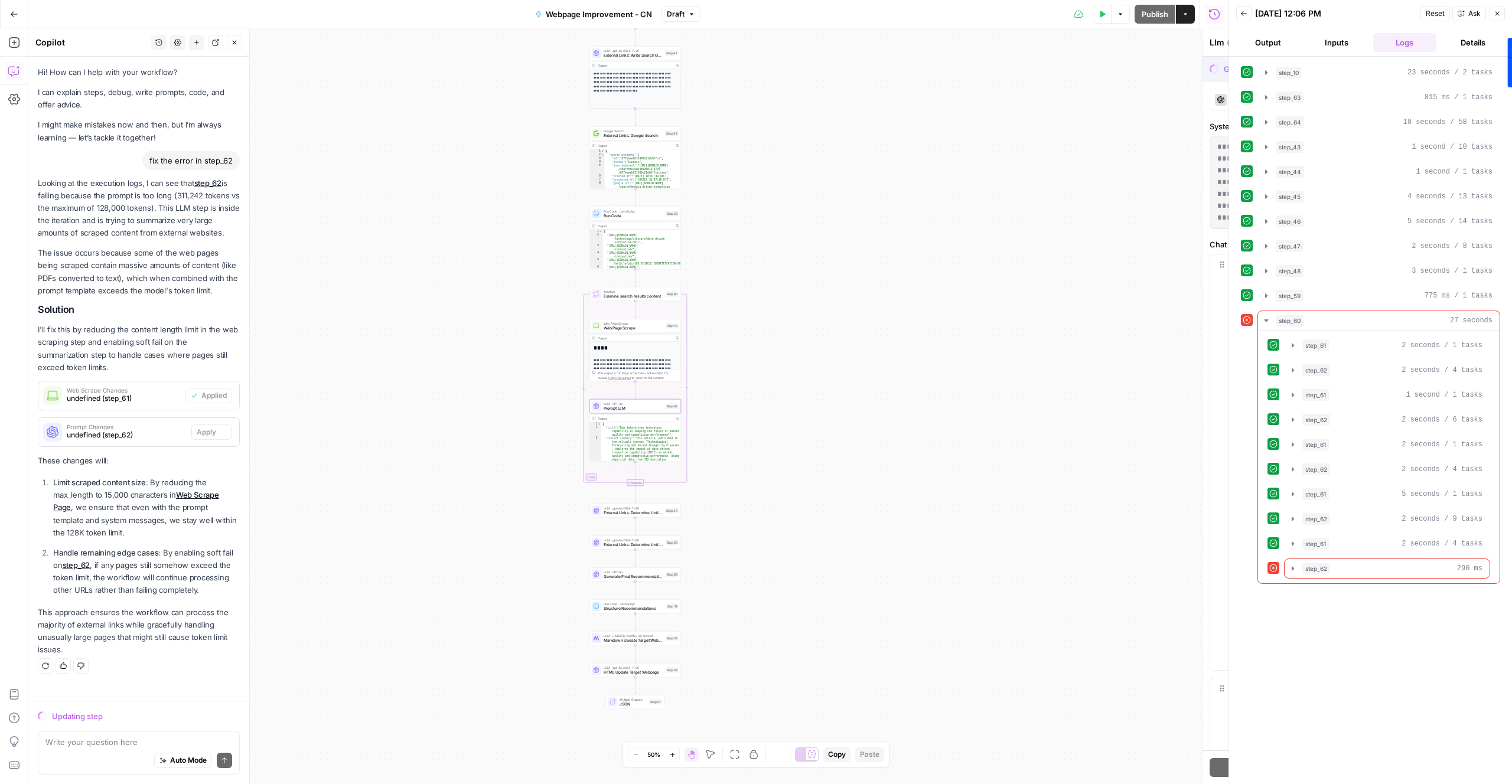
scroll to position [0, 0]
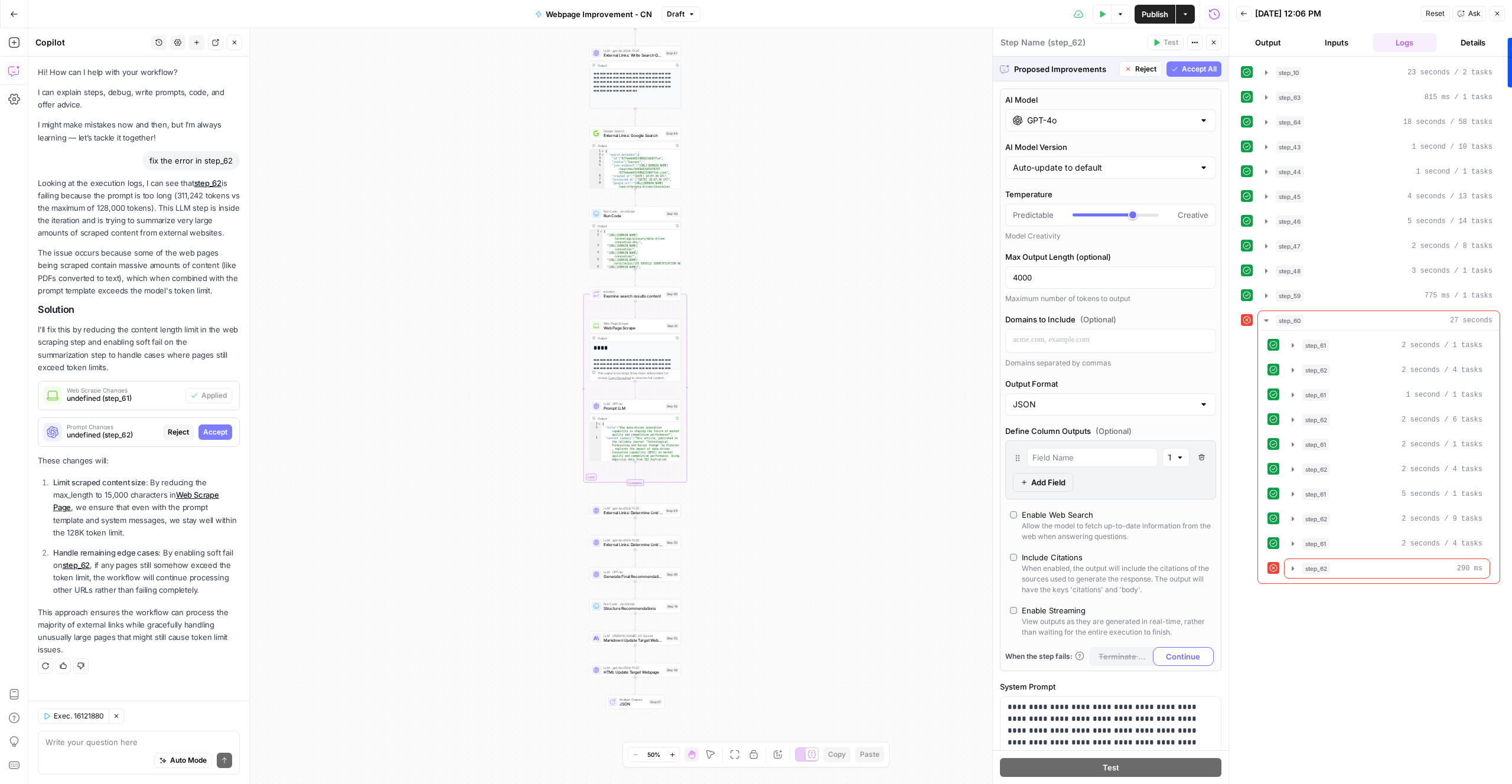
click at [1211, 66] on span "Accept All" at bounding box center [1199, 69] width 35 height 10
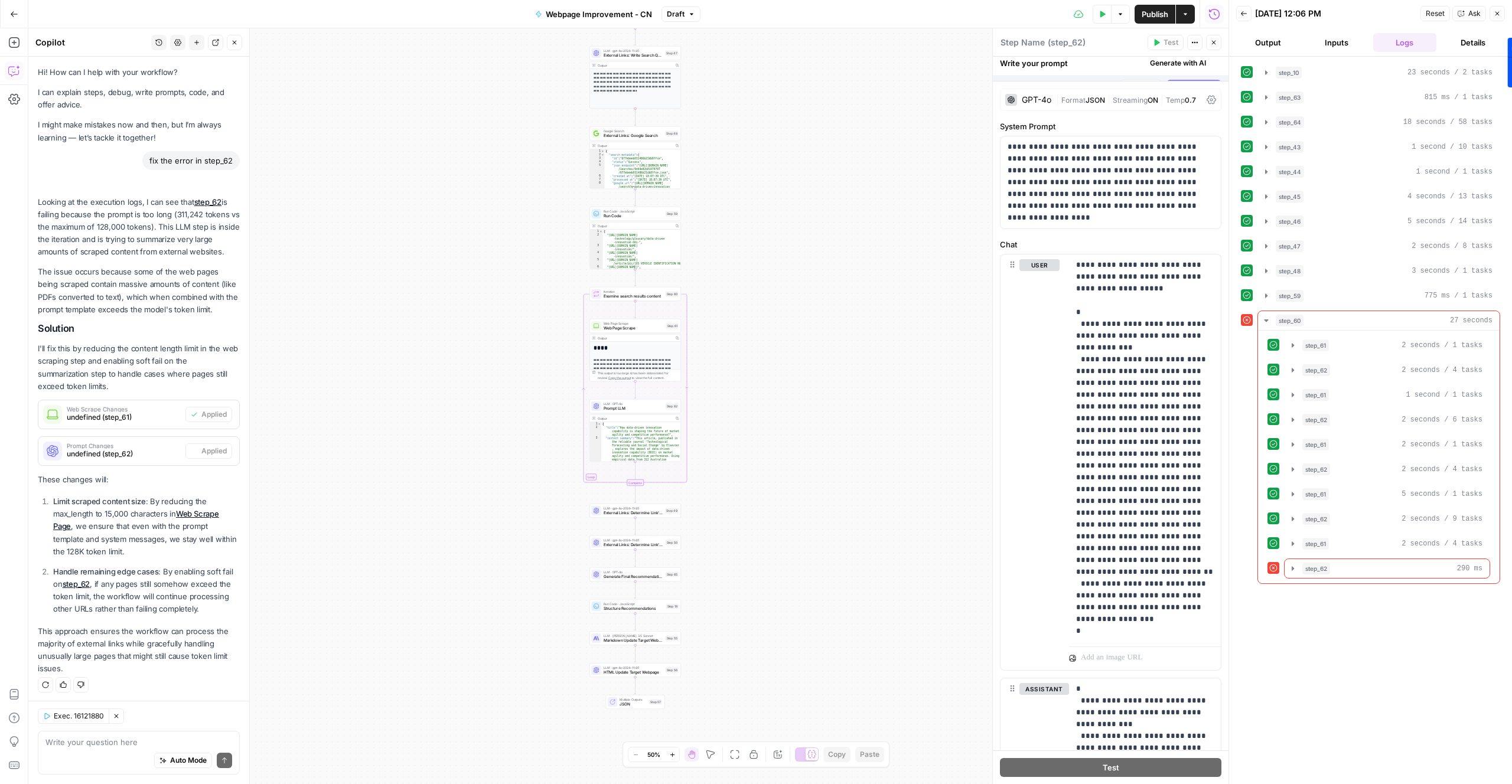
scroll to position [2, 0]
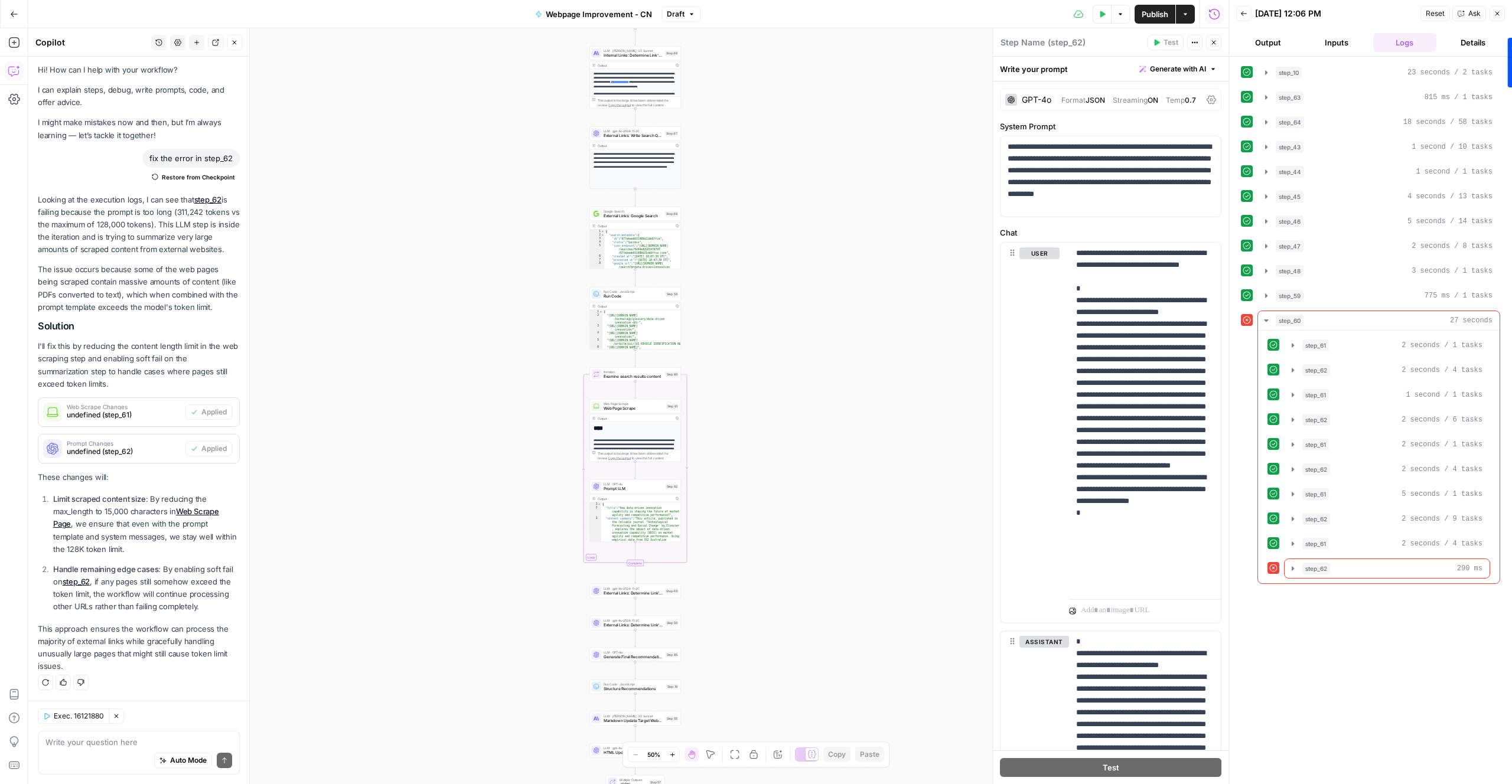
click at [1157, 9] on span "Publish" at bounding box center [1155, 13] width 27 height 12
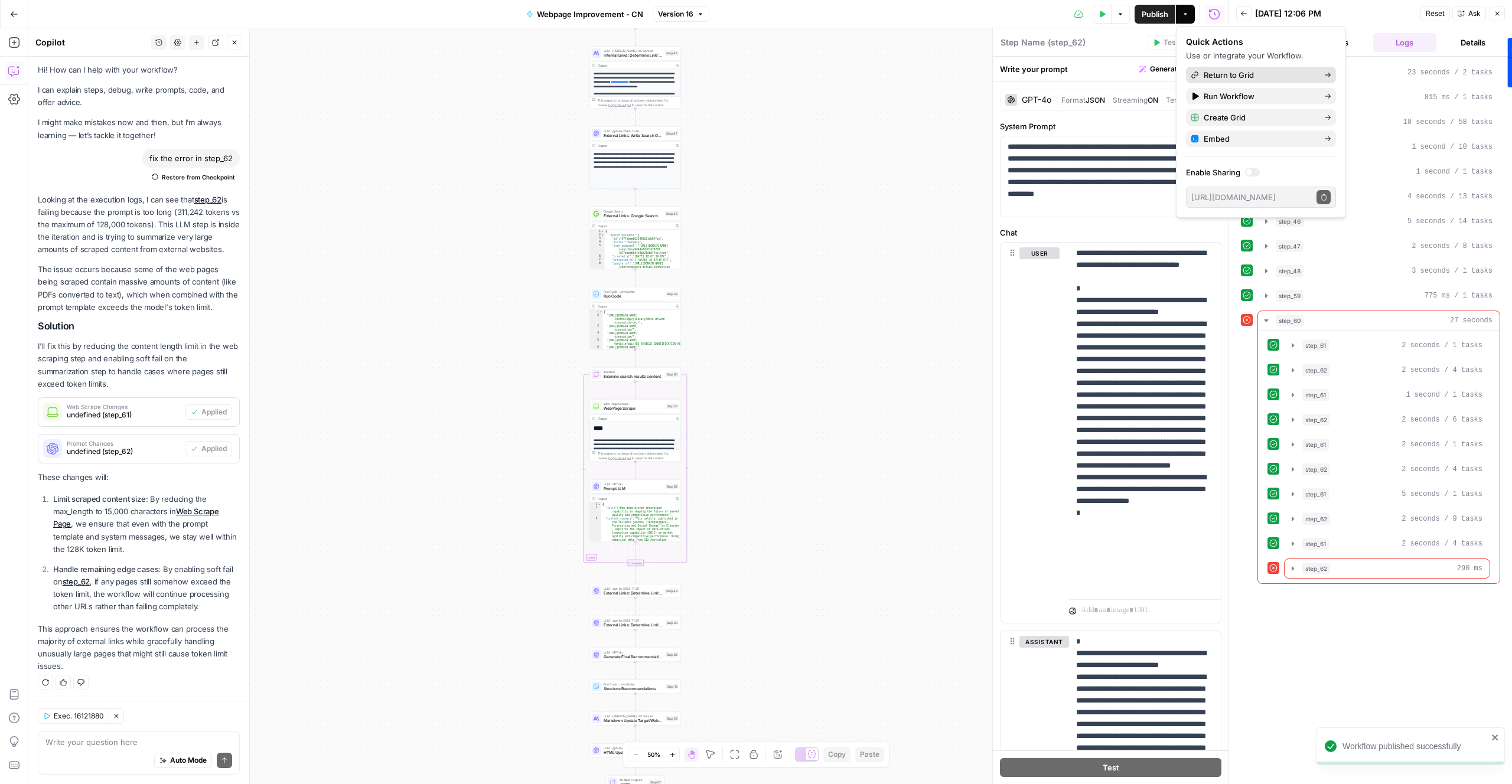
click at [1211, 72] on span "Return to Grid" at bounding box center [1259, 74] width 111 height 12
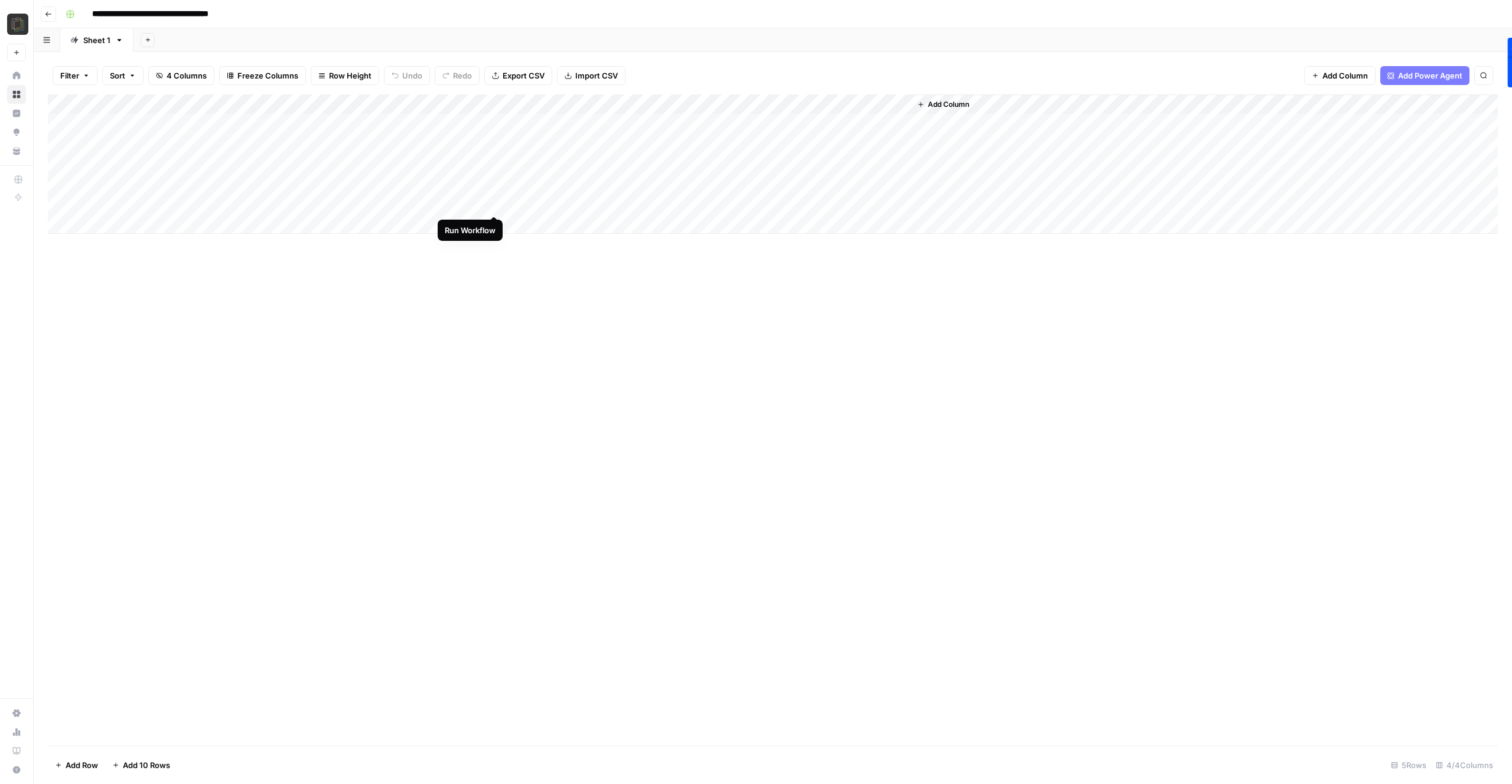
click at [493, 204] on div "Add Column" at bounding box center [772, 164] width 1450 height 139
click at [696, 202] on div "Add Column" at bounding box center [772, 164] width 1450 height 139
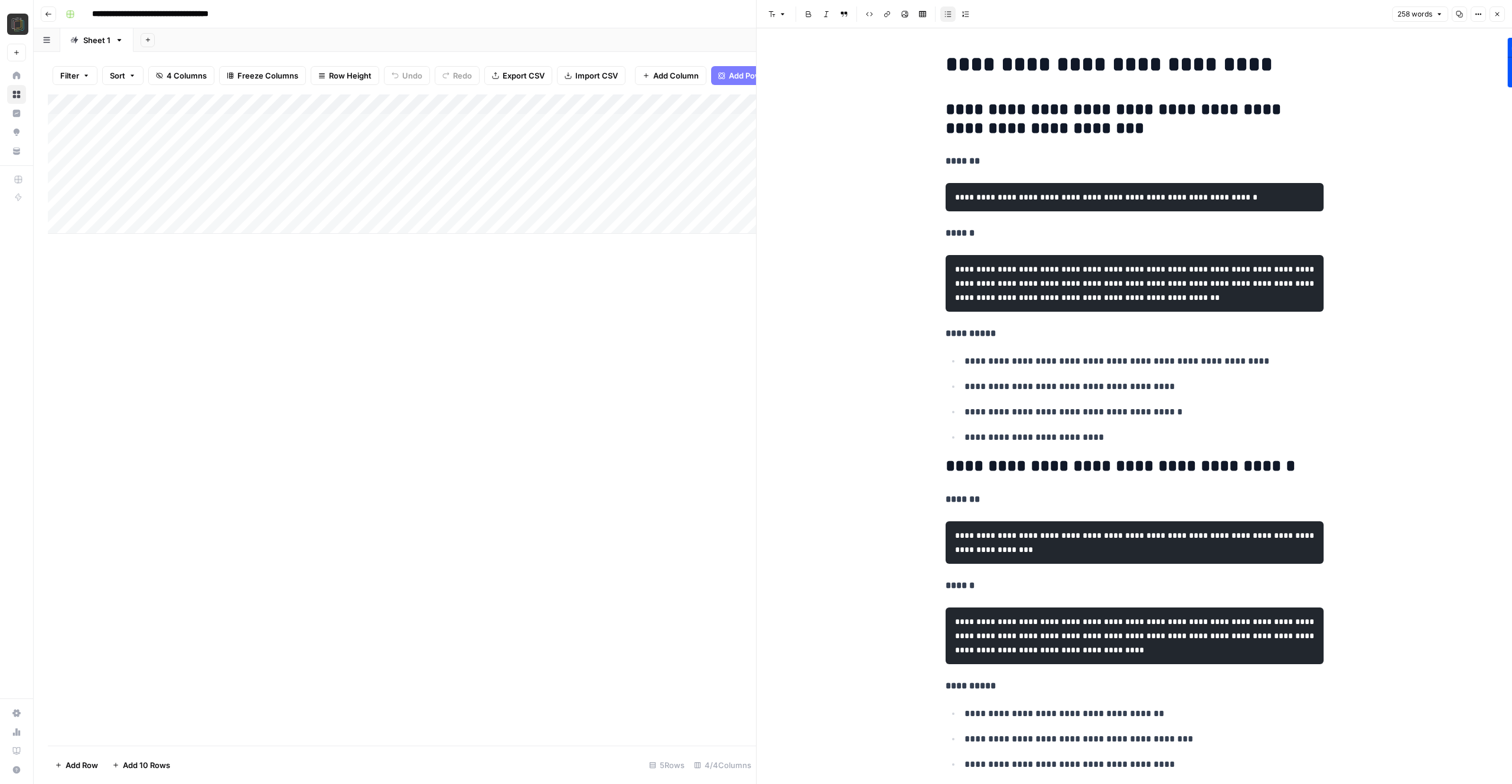
click at [711, 319] on div "Add Column" at bounding box center [401, 420] width 708 height 651
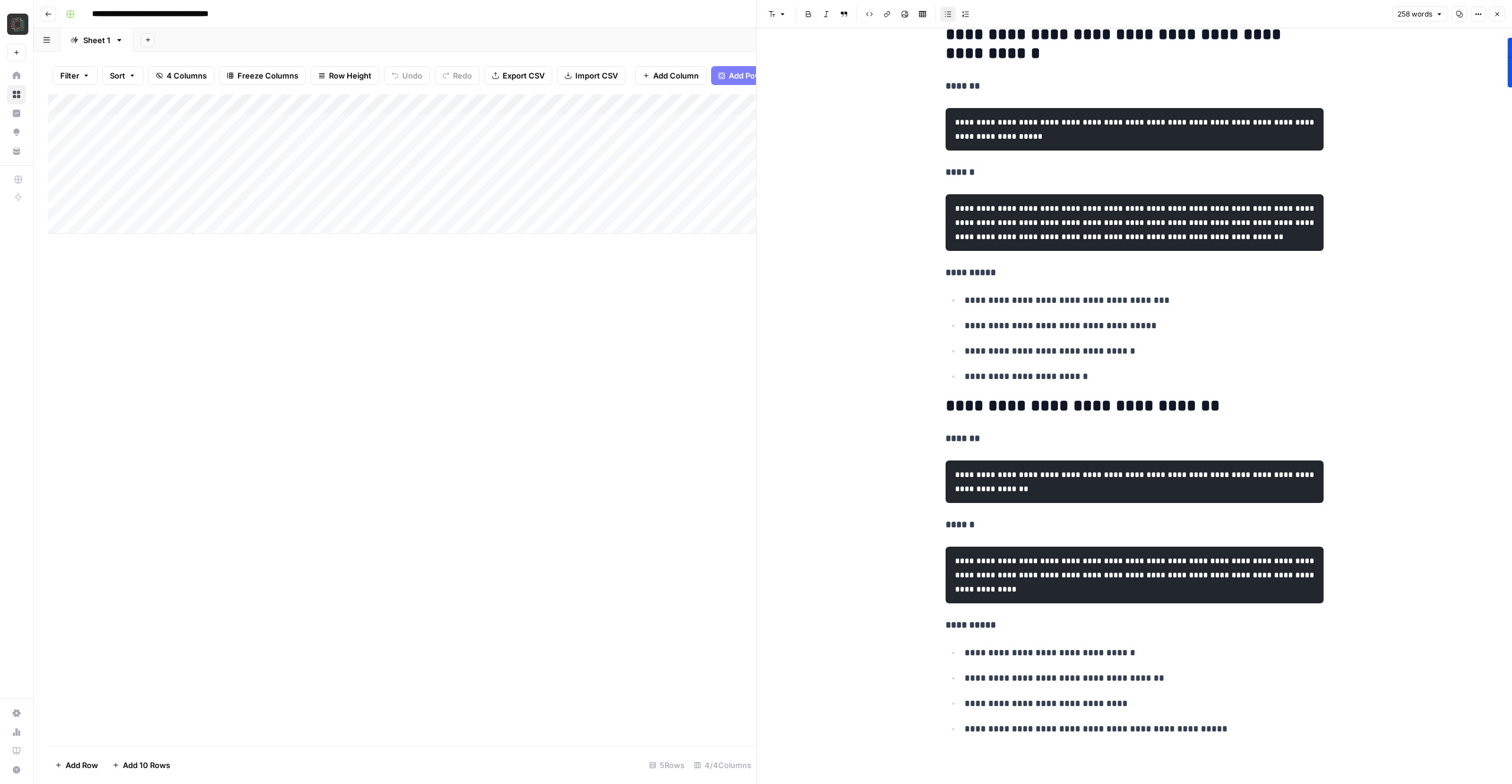
scroll to position [954, 0]
click at [665, 344] on div "Add Column" at bounding box center [401, 420] width 708 height 651
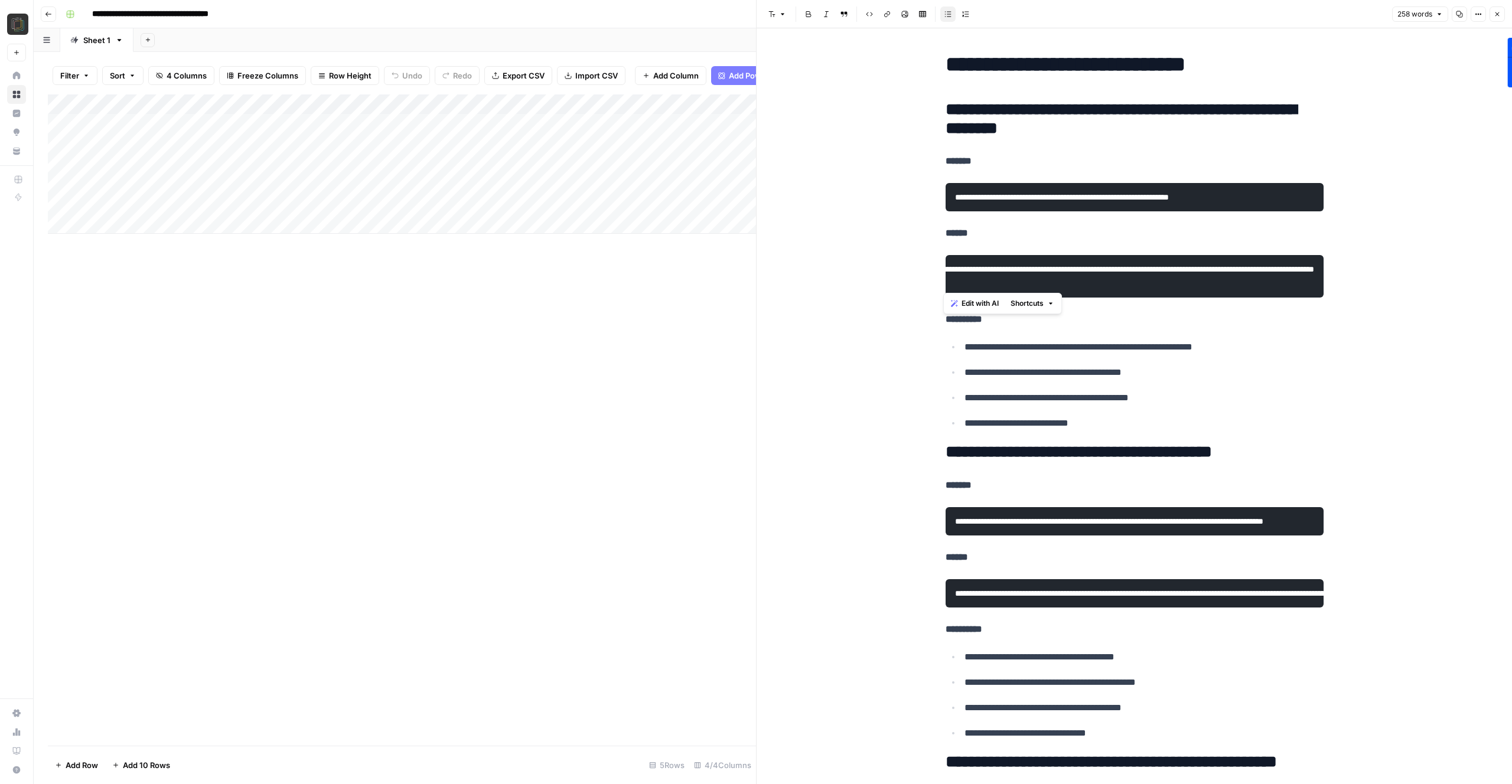
scroll to position [0, 796]
drag, startPoint x: 1200, startPoint y: 282, endPoint x: 1349, endPoint y: 277, distance: 149.1
click at [1349, 277] on div "**********" at bounding box center [1134, 727] width 755 height 1397
click at [1385, 286] on div "**********" at bounding box center [1134, 727] width 755 height 1397
click at [1076, 273] on code "**********" at bounding box center [970, 269] width 690 height 8
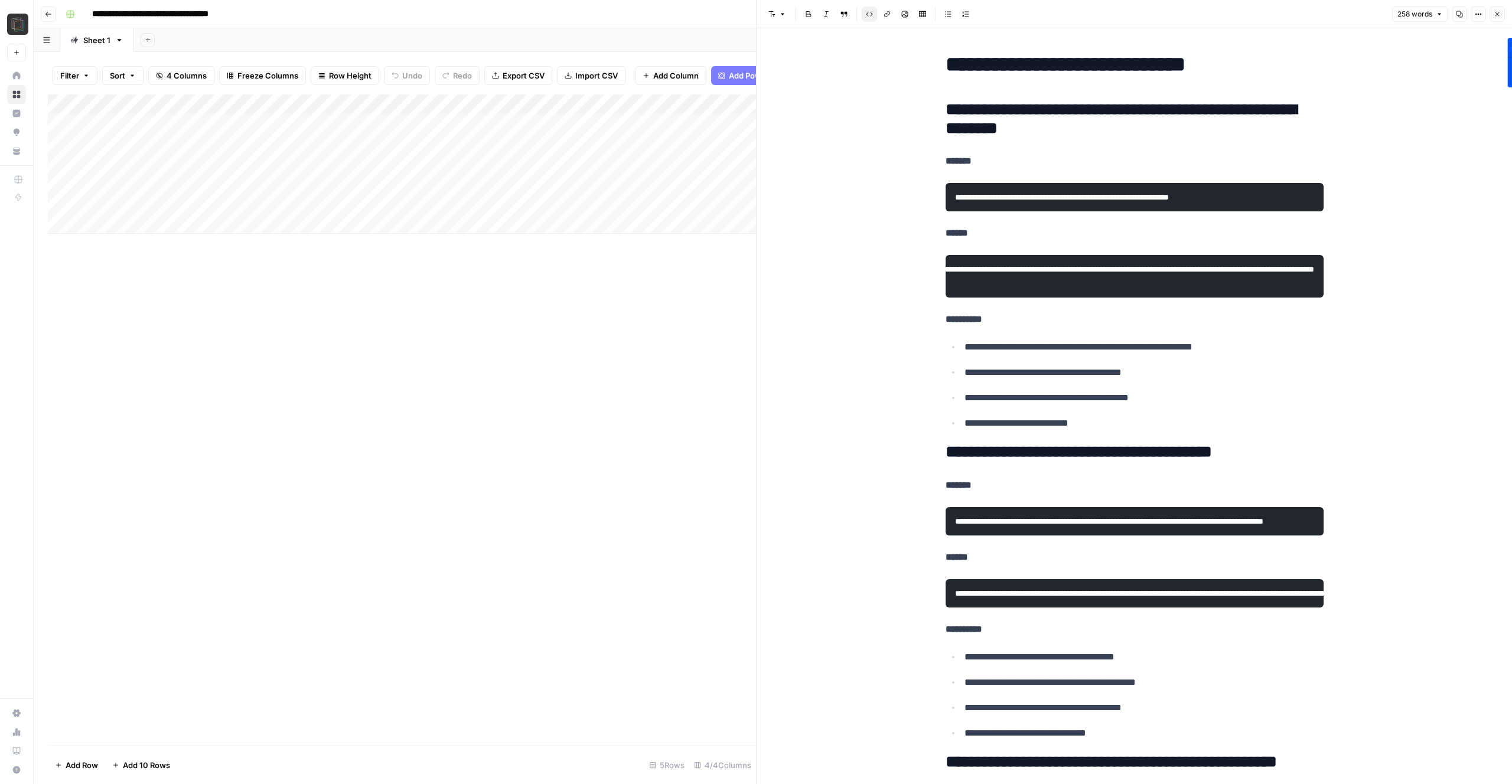
click at [1076, 273] on code "**********" at bounding box center [970, 269] width 690 height 8
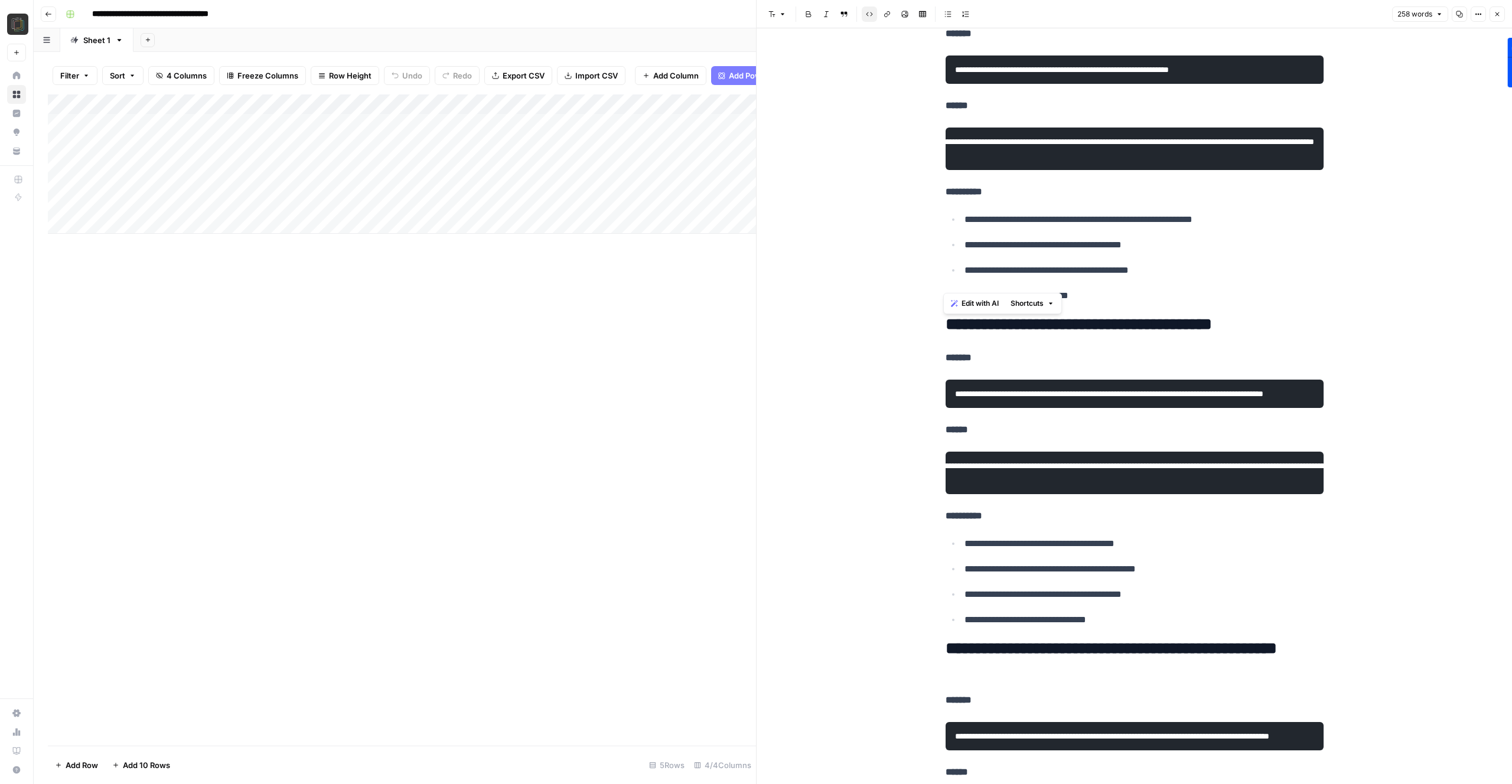
scroll to position [0, 0]
click at [1499, 15] on icon "button" at bounding box center [1497, 13] width 7 height 7
